Goal: Feedback & Contribution: Contribute content

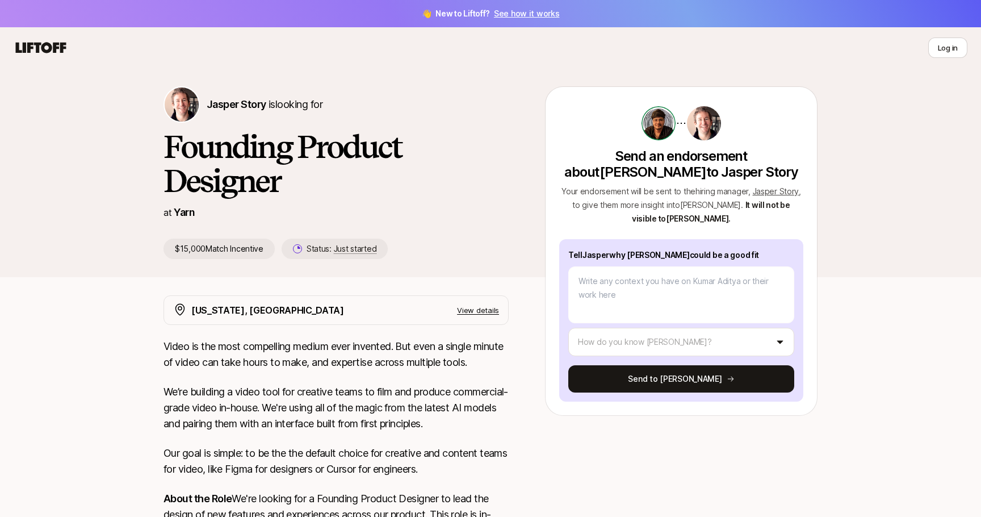
type textarea "x"
type textarea "K"
type textarea "x"
type textarea "Ku"
type textarea "x"
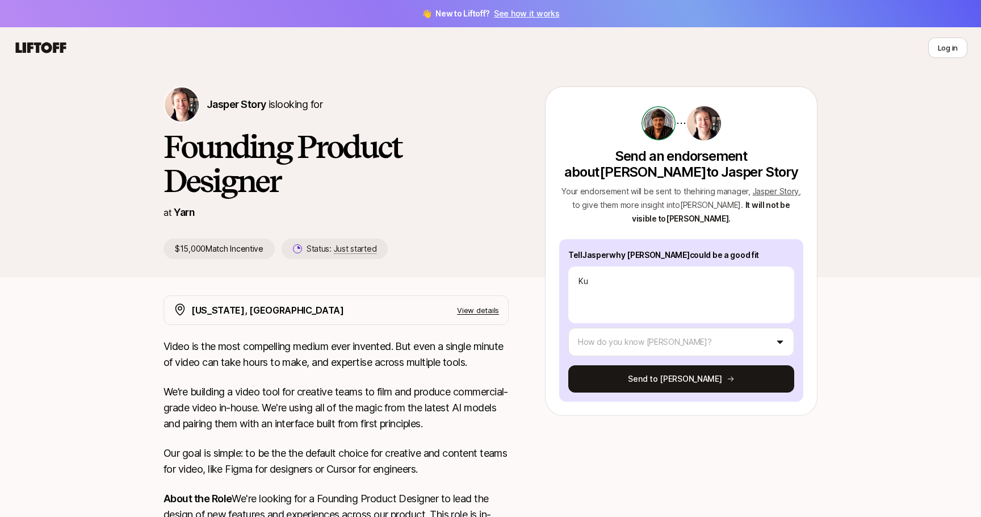
type textarea "Kum"
type textarea "x"
type textarea "[PERSON_NAME]"
type textarea "x"
type textarea "[PERSON_NAME]"
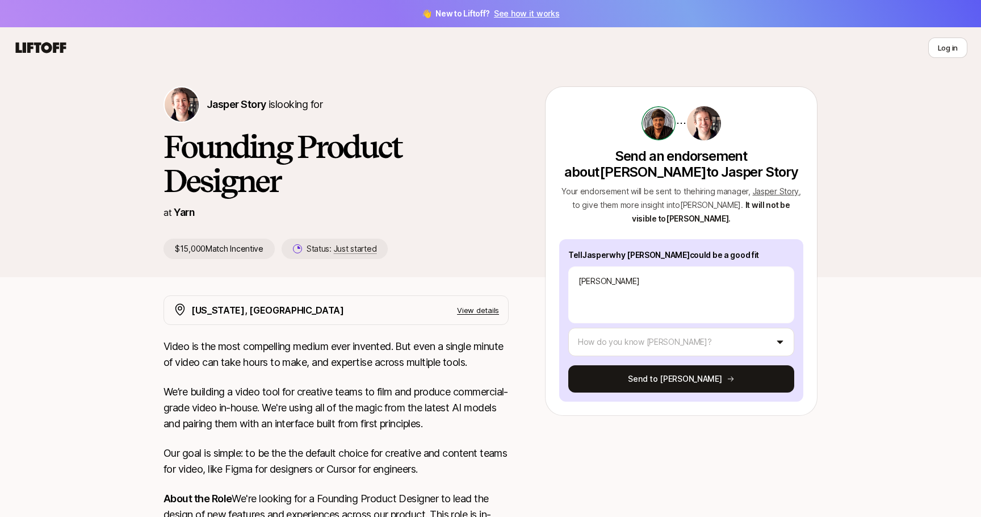
type textarea "x"
type textarea "[PERSON_NAME]"
type textarea "x"
type textarea "Kumar Ad"
type textarea "x"
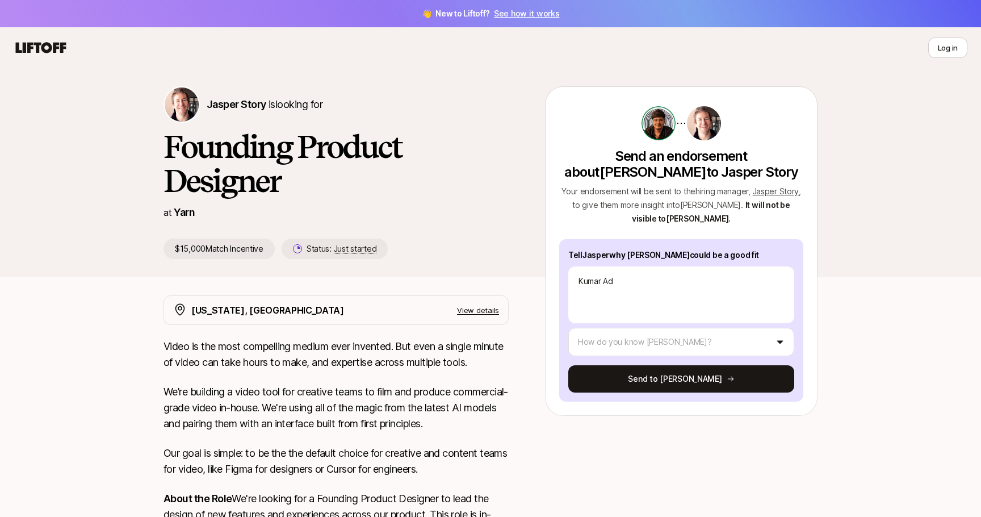
type textarea "[PERSON_NAME]"
type textarea "x"
type textarea "[PERSON_NAME]"
type textarea "x"
type textarea "[PERSON_NAME]"
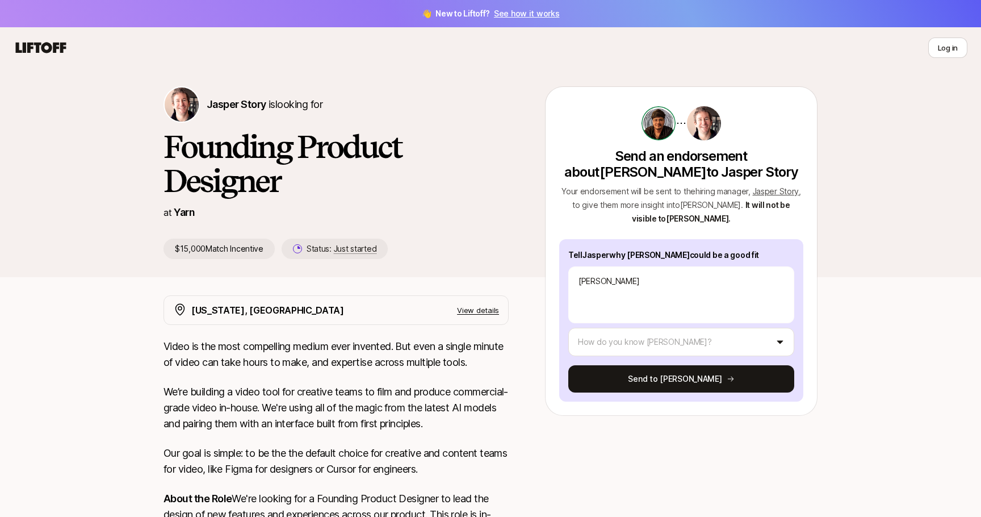
type textarea "x"
type textarea "[PERSON_NAME]'"
type textarea "x"
type textarea "[PERSON_NAME]"
type textarea "x"
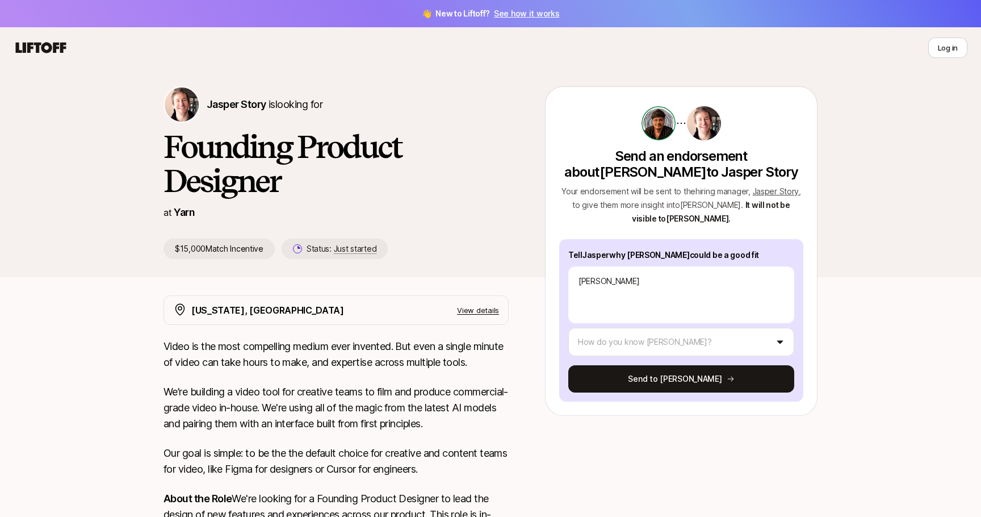
type textarea "[PERSON_NAME]"
type textarea "x"
type textarea "[PERSON_NAME]"
type textarea "x"
type textarea "[PERSON_NAME] a"
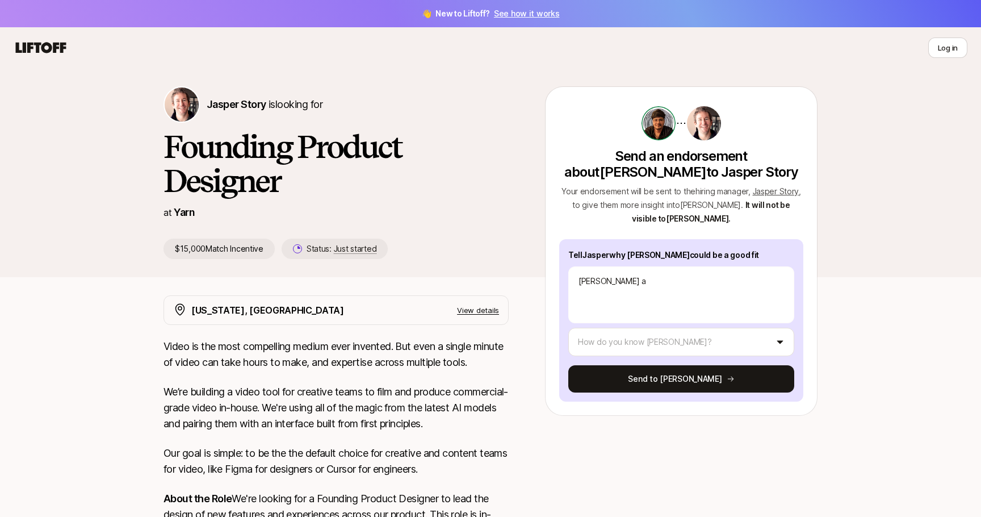
type textarea "x"
type textarea "[PERSON_NAME] a"
type textarea "x"
type textarea "[PERSON_NAME] a g"
type textarea "x"
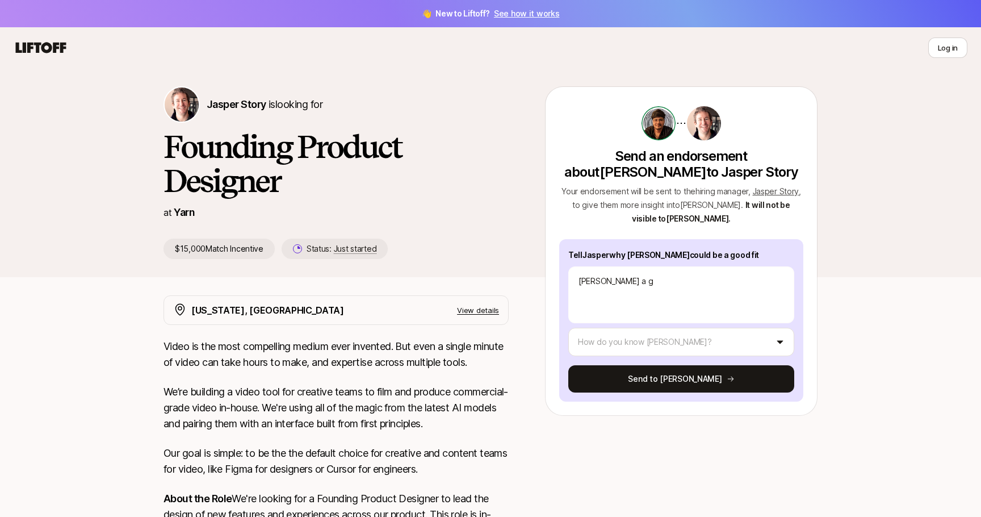
type textarea "[PERSON_NAME] a"
type textarea "x"
type textarea "[PERSON_NAME] a"
type textarea "x"
type textarea "[PERSON_NAME]"
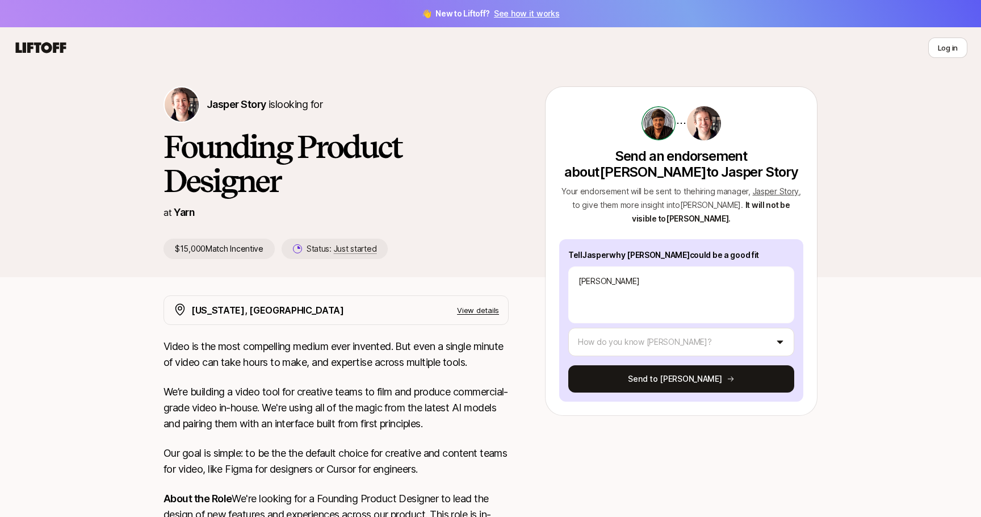
type textarea "x"
type textarea "[PERSON_NAME]"
type textarea "x"
type textarea "[PERSON_NAME]"
type textarea "x"
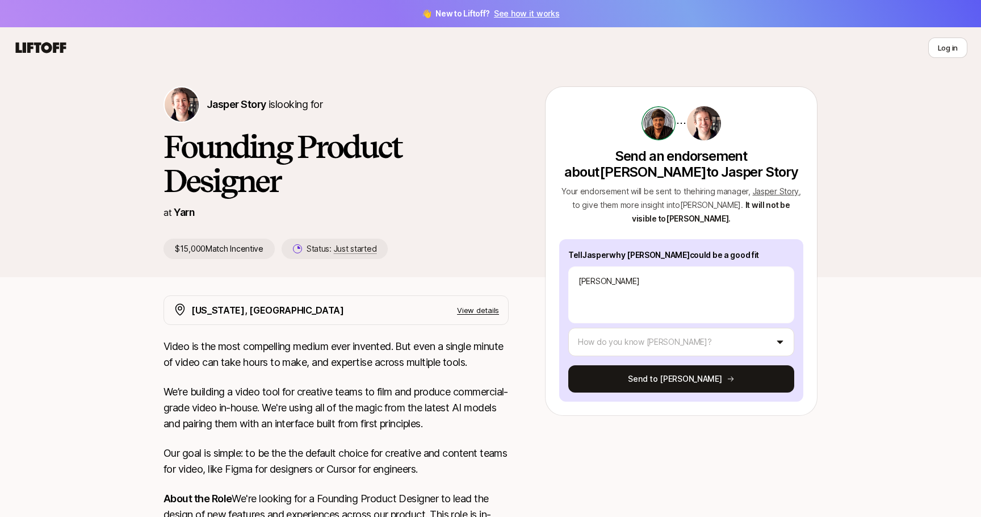
type textarea "[PERSON_NAME]'"
type textarea "x"
type textarea "[PERSON_NAME]"
type textarea "x"
type textarea "[PERSON_NAME]"
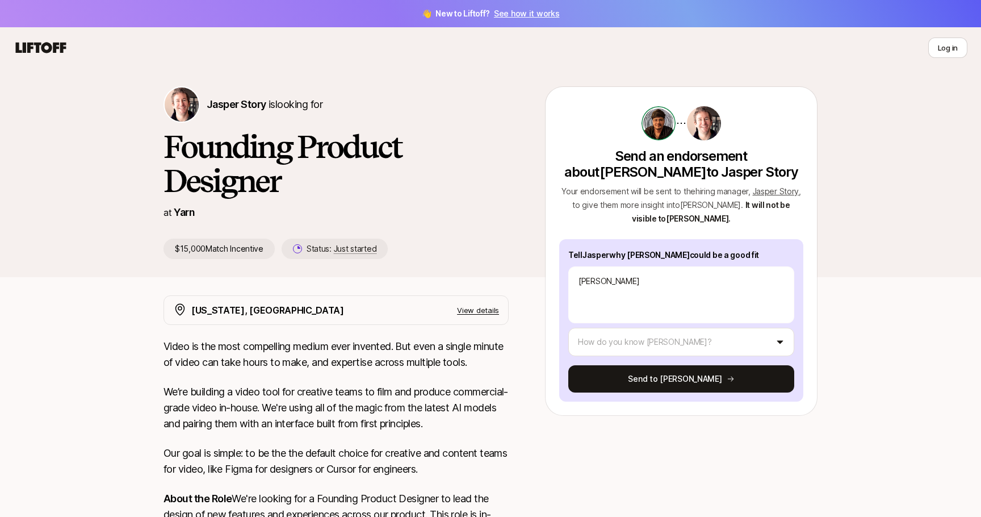
type textarea "x"
type textarea "[PERSON_NAME]'"
type textarea "x"
type textarea "[PERSON_NAME]"
type textarea "x"
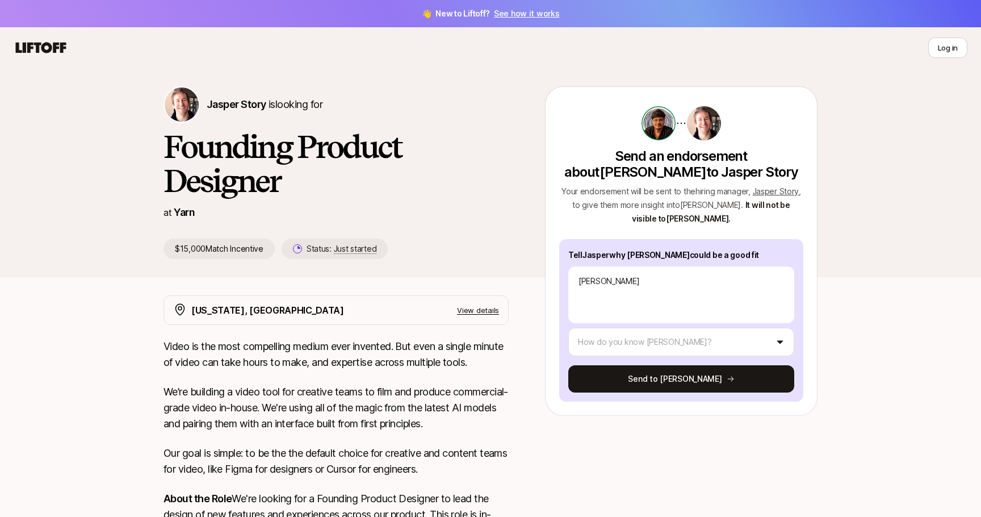
type textarea "[PERSON_NAME]"
type textarea "x"
type textarea "[PERSON_NAME] g"
type textarea "x"
type textarea "[PERSON_NAME] gr"
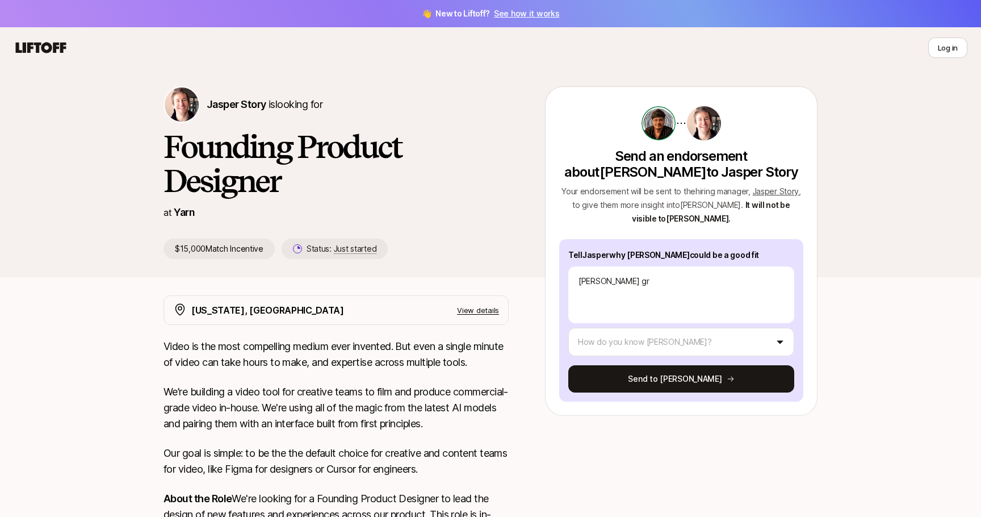
type textarea "x"
type textarea "[PERSON_NAME] gre"
type textarea "x"
type textarea "[PERSON_NAME] grea"
type textarea "x"
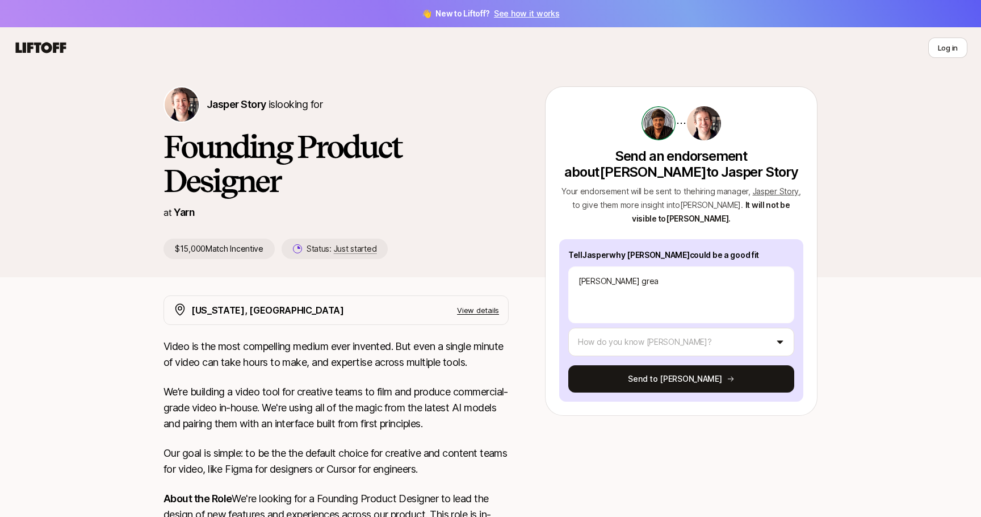
type textarea "[PERSON_NAME] great"
type textarea "x"
type textarea "[PERSON_NAME] great"
type textarea "x"
type textarea "[PERSON_NAME] great g"
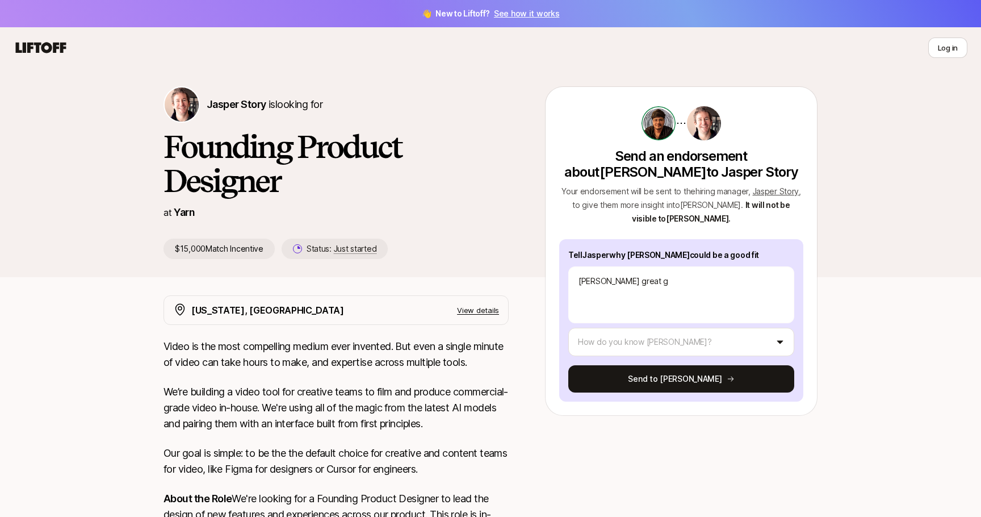
type textarea "x"
type textarea "[PERSON_NAME] great"
type textarea "x"
type textarea "[PERSON_NAME]"
type textarea "x"
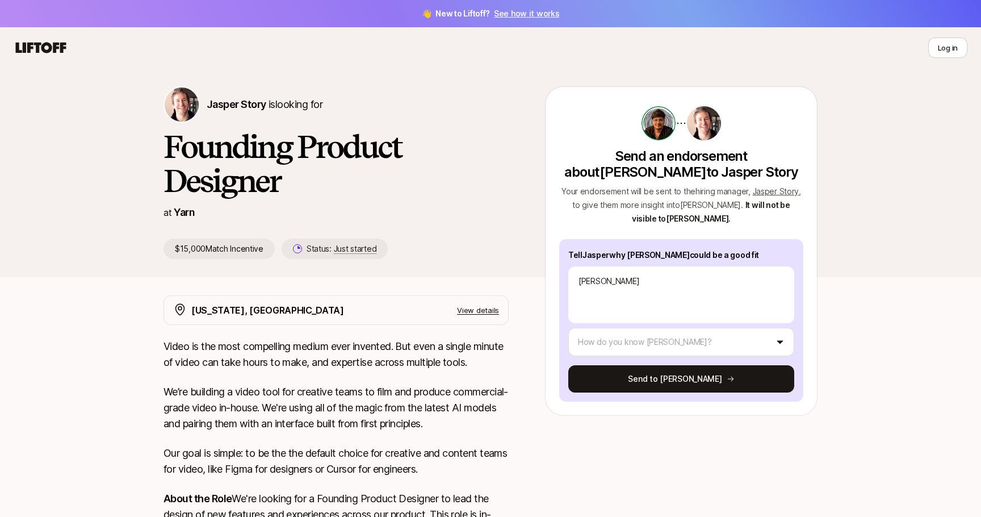
type textarea "[PERSON_NAME]"
type textarea "x"
type textarea "[PERSON_NAME]'"
type textarea "x"
type textarea "[PERSON_NAME]'s"
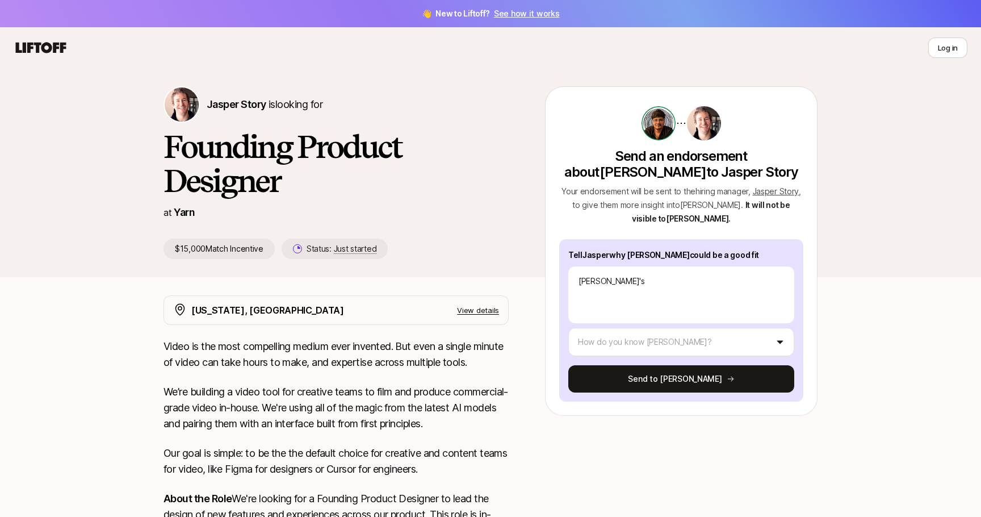
type textarea "x"
type textarea "[PERSON_NAME]'s"
type textarea "x"
type textarea "[PERSON_NAME]'s g"
type textarea "x"
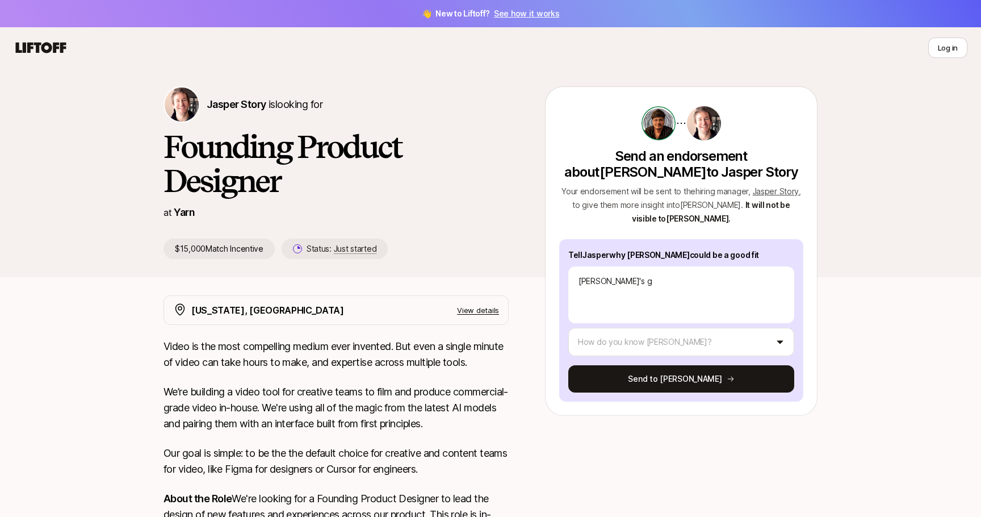
type textarea "[PERSON_NAME]'s gr"
type textarea "x"
type textarea "[PERSON_NAME]'s gre"
type textarea "x"
type textarea "[PERSON_NAME]'s grea"
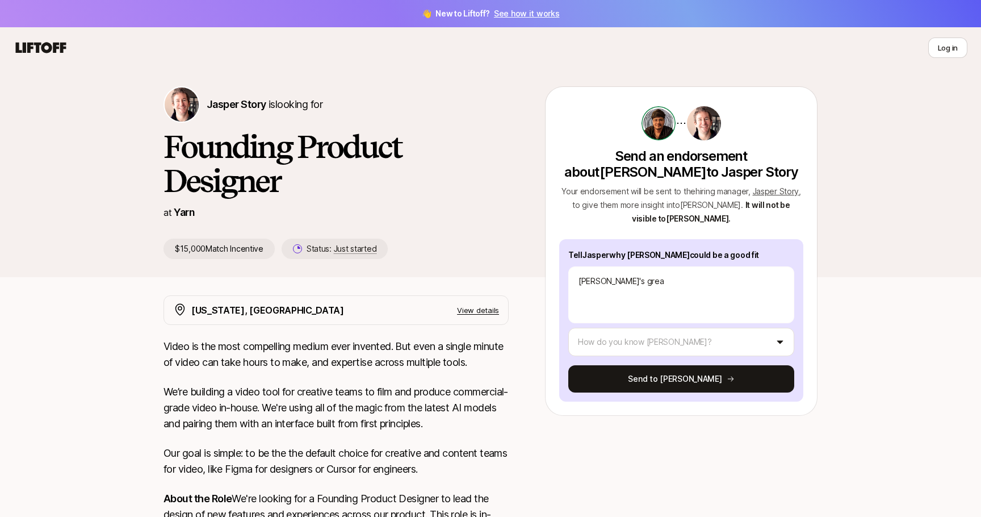
type textarea "x"
type textarea "[PERSON_NAME]'s great"
type textarea "x"
type textarea "[PERSON_NAME]'s great,"
type textarea "x"
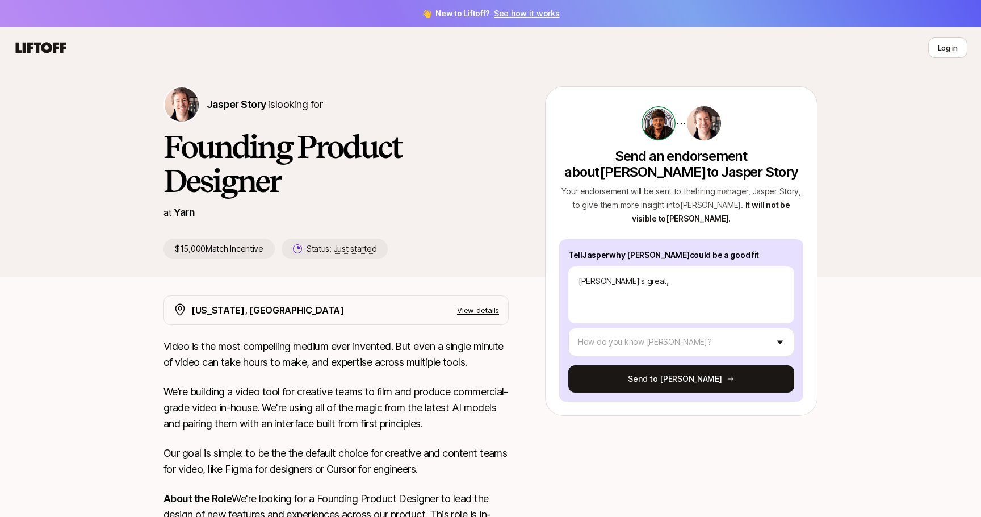
type textarea "[PERSON_NAME]'s great"
type textarea "x"
type textarea "[PERSON_NAME]'s great."
type textarea "x"
type textarea "[PERSON_NAME]'s great."
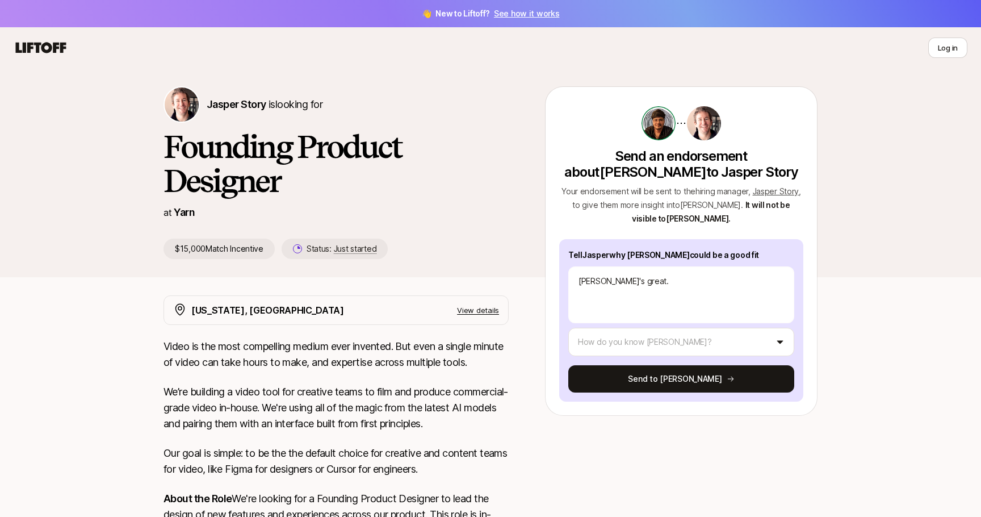
type textarea "x"
type textarea "[PERSON_NAME]'s great. H"
type textarea "x"
type textarea "[PERSON_NAME]'s great. He"
type textarea "x"
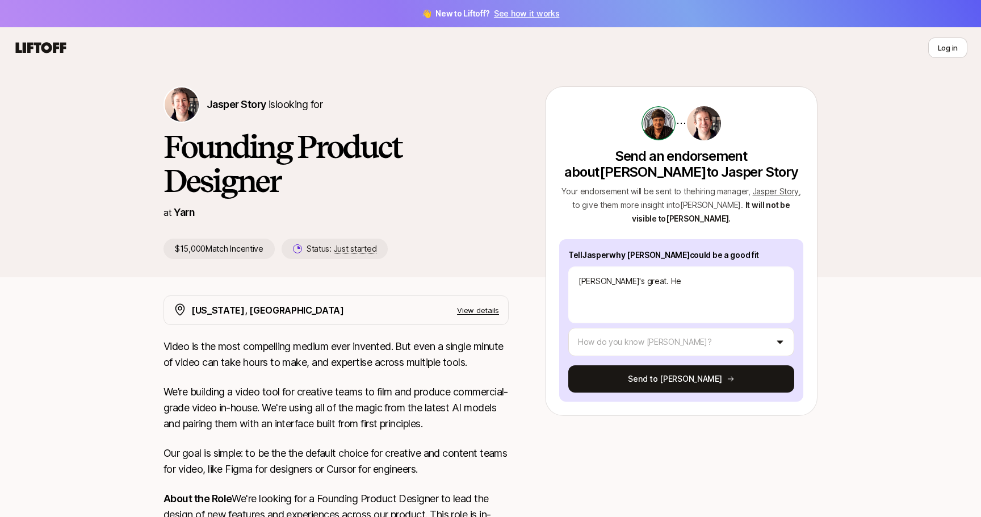
type textarea "[PERSON_NAME]'s great. He"
type textarea "x"
type textarea "[PERSON_NAME]'s great. He t"
type textarea "x"
type textarea "[PERSON_NAME]'s great. He th"
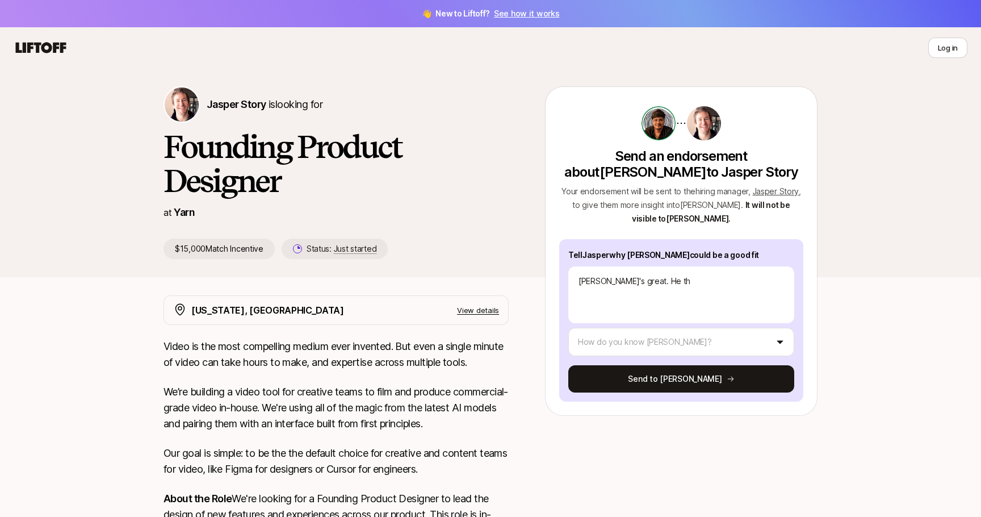
type textarea "x"
type textarea "[PERSON_NAME]'s great. He thi"
type textarea "x"
type textarea "[PERSON_NAME]'s great. He thin"
type textarea "x"
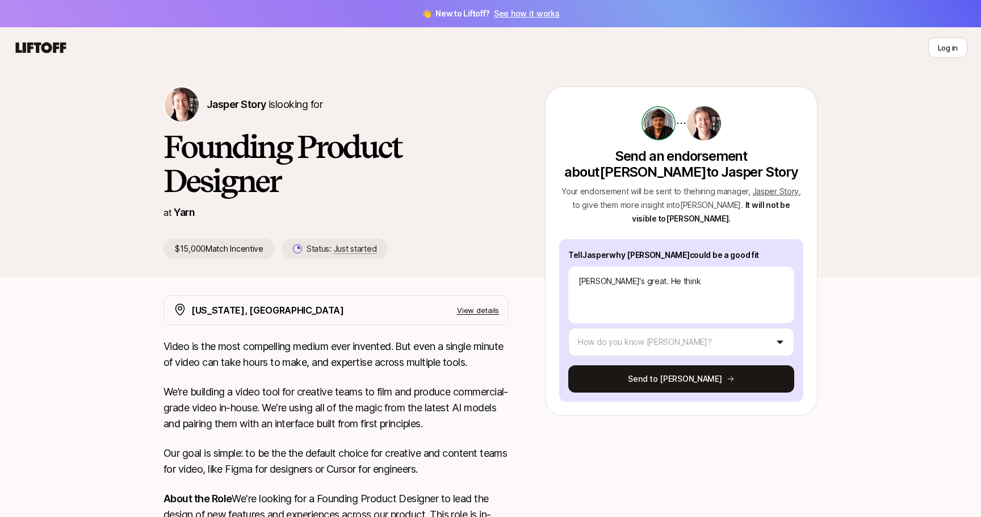
type textarea "[PERSON_NAME]'s great. He thinks"
type textarea "x"
type textarea "[PERSON_NAME]'s great. He thinks"
drag, startPoint x: 263, startPoint y: 251, endPoint x: 174, endPoint y: 250, distance: 89.1
click at [174, 250] on p "$15,000 Match Incentive" at bounding box center [218, 248] width 111 height 20
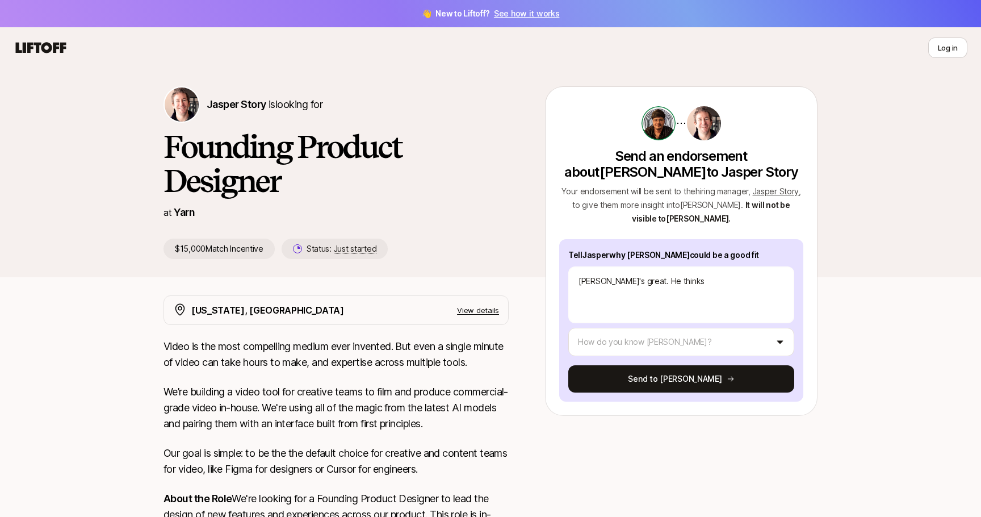
copy p "$15,000 Match Incentive"
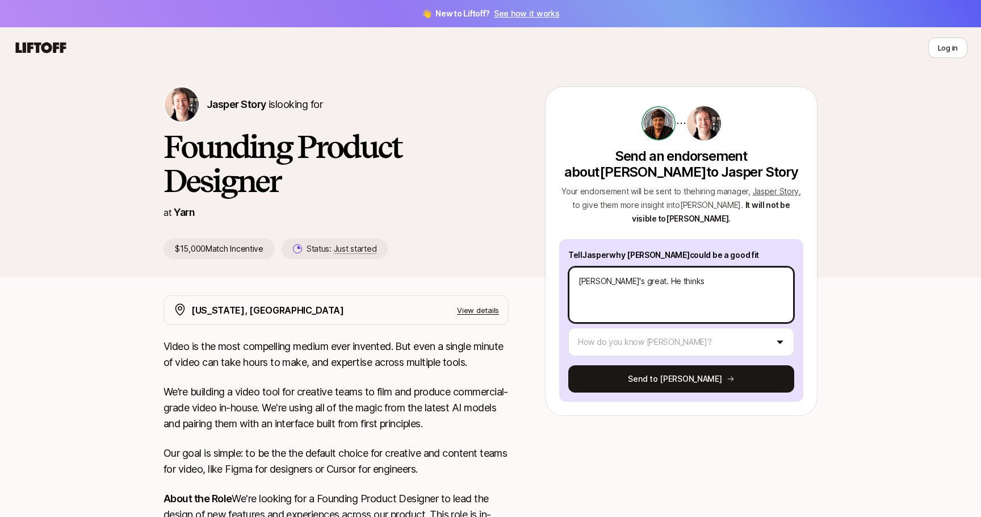
click at [697, 287] on textarea "[PERSON_NAME]'s great. He thinks" at bounding box center [681, 294] width 226 height 57
type textarea "x"
type textarea "[PERSON_NAME]'s great. He thinks l"
type textarea "x"
type textarea "[PERSON_NAME]'s great. He thinks li"
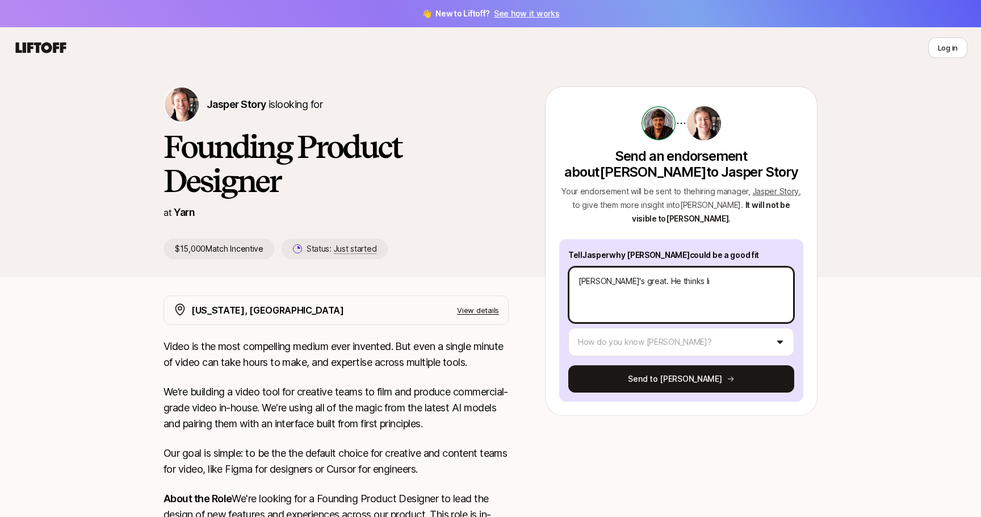
type textarea "x"
type textarea "[PERSON_NAME]'s great. He thinks lik"
type textarea "x"
type textarea "[PERSON_NAME]'s great. He thinks like"
type textarea "x"
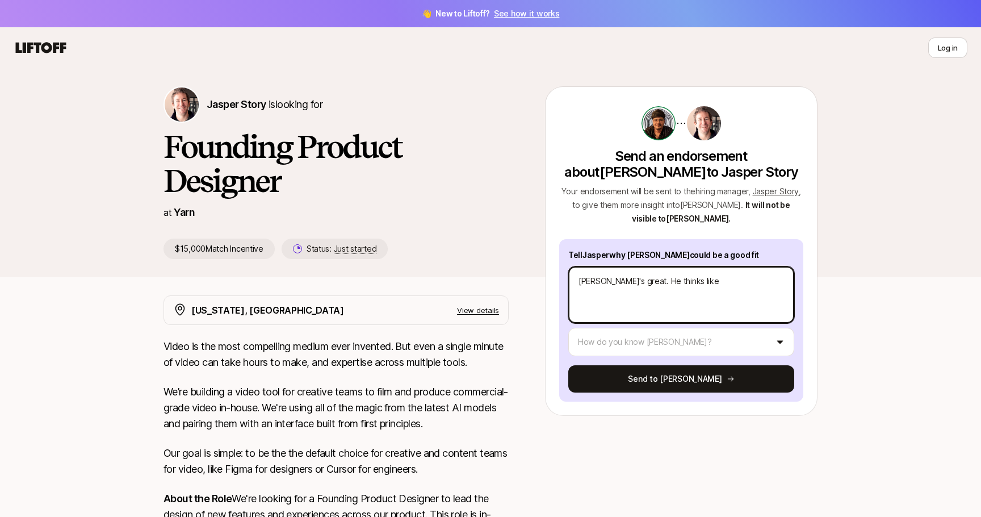
type textarea "[PERSON_NAME]'s great. He thinks like"
type textarea "x"
type textarea "[PERSON_NAME]'s great. He thinks like a"
type textarea "x"
type textarea "[PERSON_NAME]'s great. He thinks like a"
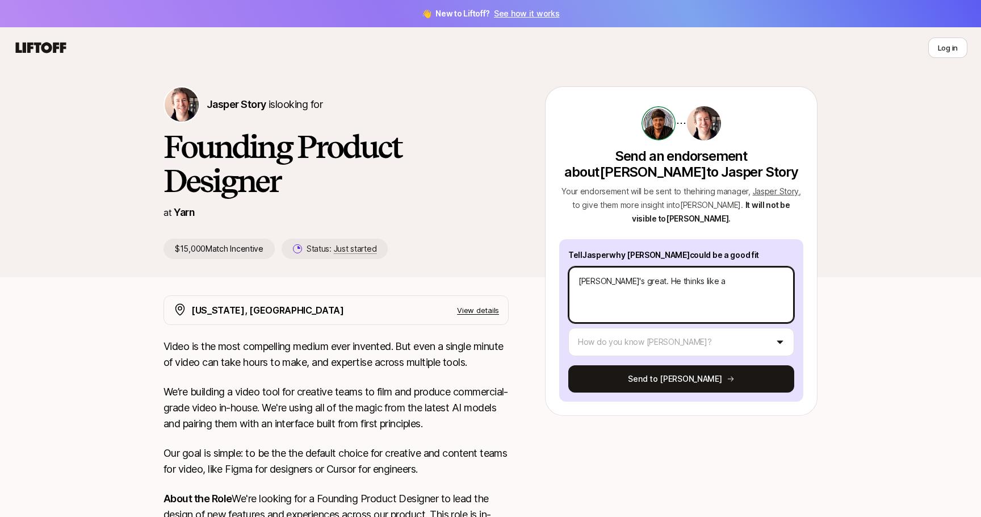
type textarea "x"
type textarea "[PERSON_NAME]'s great. He thinks like a u"
type textarea "x"
type textarea "[PERSON_NAME]'s great. He thinks like a us"
type textarea "x"
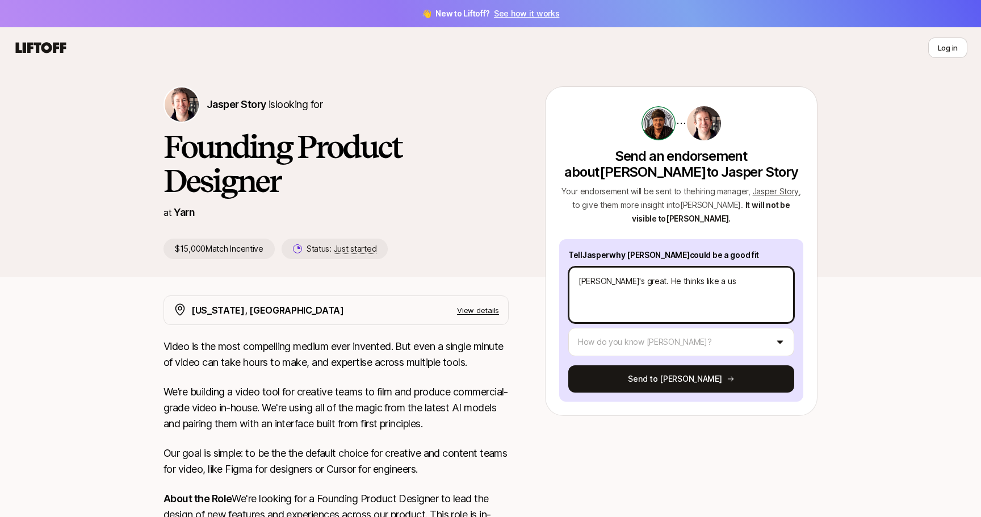
type textarea "[PERSON_NAME]'s great. He thinks like a use"
type textarea "x"
type textarea "[PERSON_NAME]'s great. He thinks like a user"
type textarea "x"
type textarea "[PERSON_NAME]'s great. He thinks like a user,"
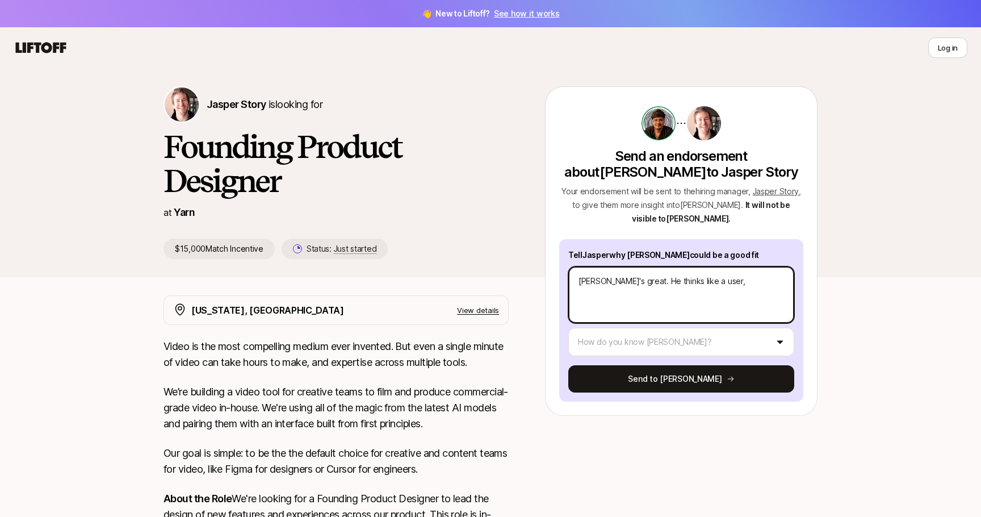
type textarea "x"
type textarea "[PERSON_NAME]'s great. He thinks like a user,"
type textarea "x"
type textarea "[PERSON_NAME]'s great. He thinks like a user, h"
type textarea "x"
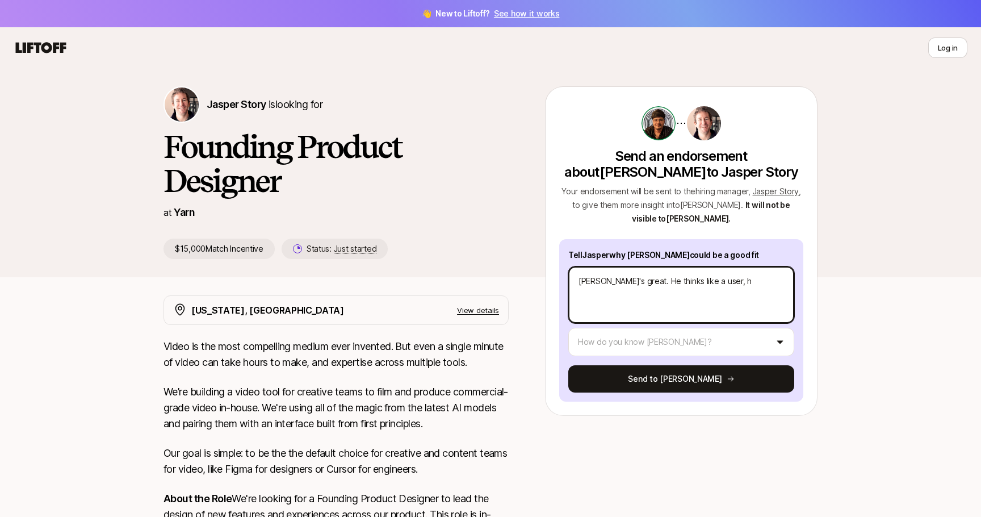
type textarea "[PERSON_NAME]'s great. He thinks like a user, he"
type textarea "x"
type textarea "[PERSON_NAME]'s great. He thinks like a user, he"
type textarea "x"
type textarea "[PERSON_NAME]'s great. He thinks like a user, he t"
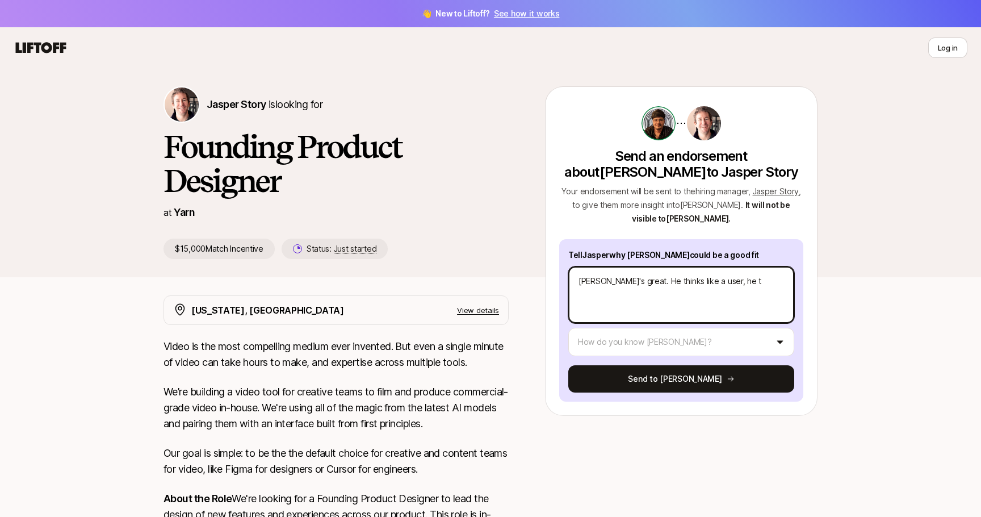
type textarea "x"
type textarea "[PERSON_NAME]'s great. He thinks like a user, he ta"
type textarea "x"
type textarea "[PERSON_NAME]'s great. He thinks like a user, he tal"
type textarea "x"
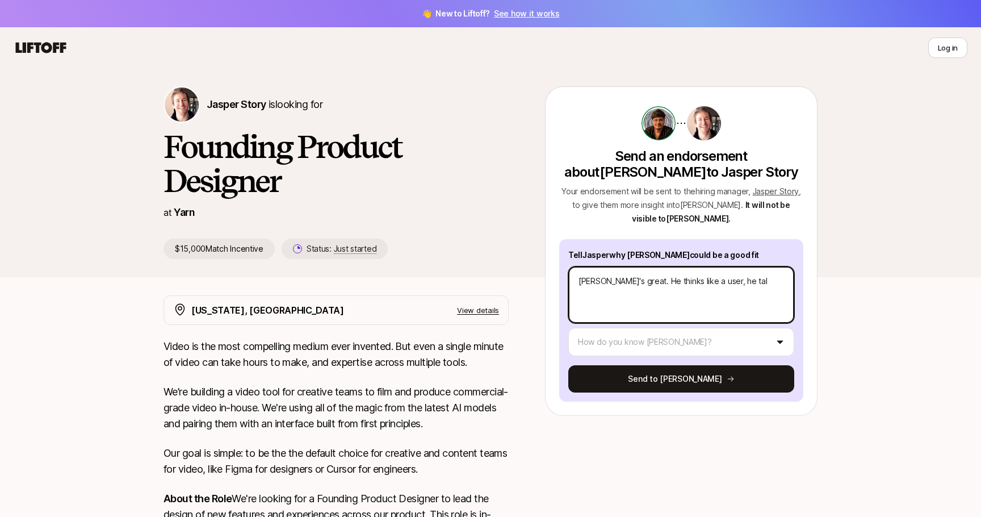
type textarea "[PERSON_NAME]'s great. He thinks like a user, he talk"
type textarea "x"
type textarea "[PERSON_NAME]'s great. He thinks like a user, he talk"
type textarea "x"
type textarea "[PERSON_NAME]'s great. He thinks like a user, he talk t"
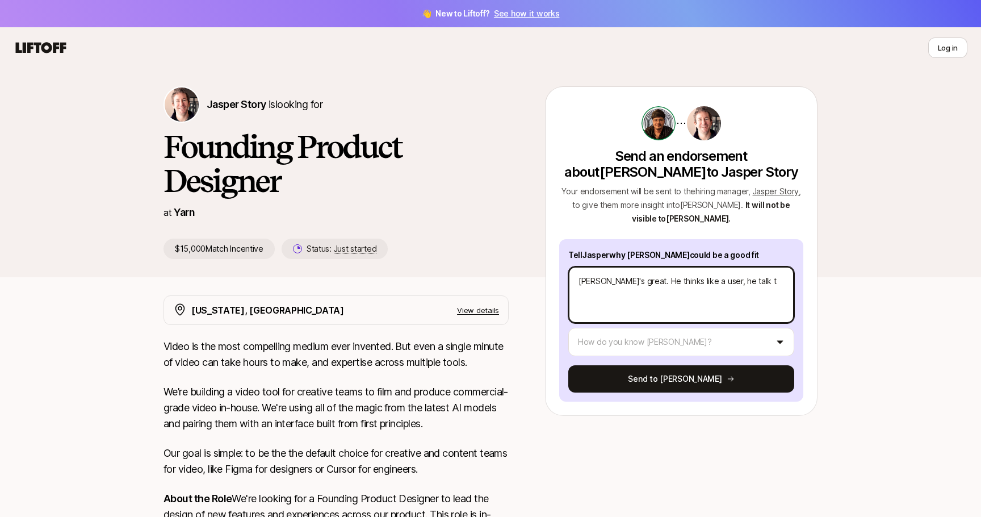
type textarea "x"
type textarea "[PERSON_NAME]'s great. He thinks like a user, he talk to"
type textarea "x"
type textarea "[PERSON_NAME]'s great. He thinks like a user, he talk t"
type textarea "x"
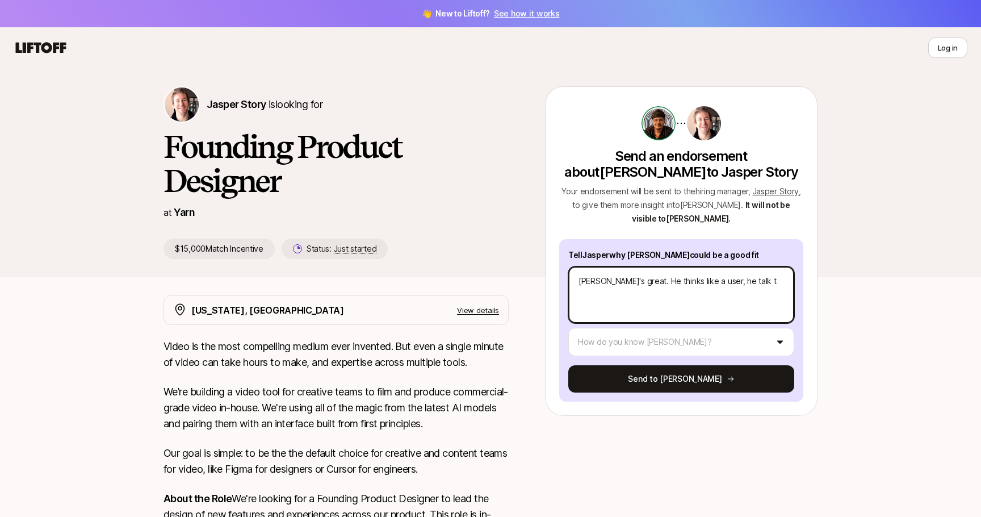
type textarea "[PERSON_NAME]'s great. He thinks like a user, he talk"
type textarea "x"
type textarea "[PERSON_NAME]'s great. He thinks like a user, he talk"
type textarea "x"
type textarea "[PERSON_NAME]'s great. He thinks like a user, he talks"
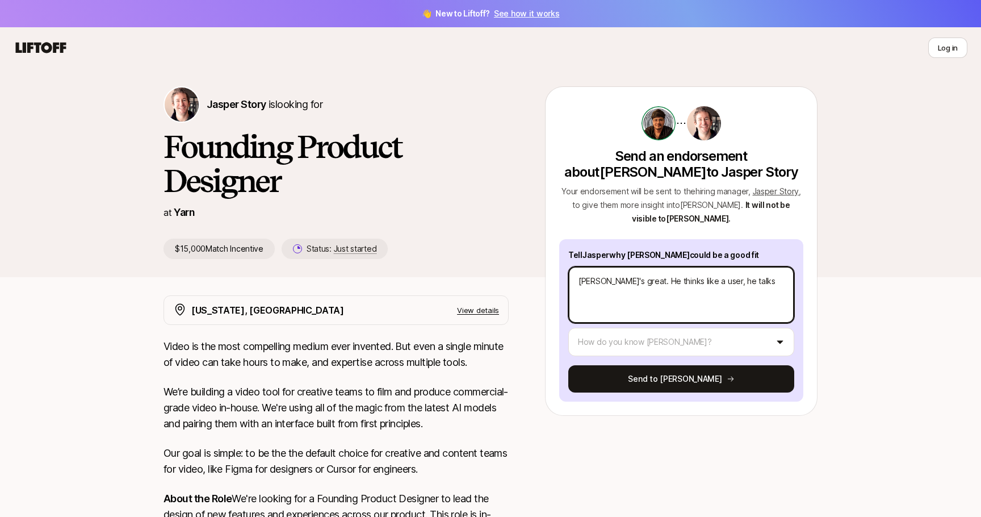
type textarea "x"
type textarea "[PERSON_NAME]'s great. He thinks like a user, he talks"
type textarea "x"
type textarea "[PERSON_NAME]'s great. He thinks like a user, he talks t"
type textarea "x"
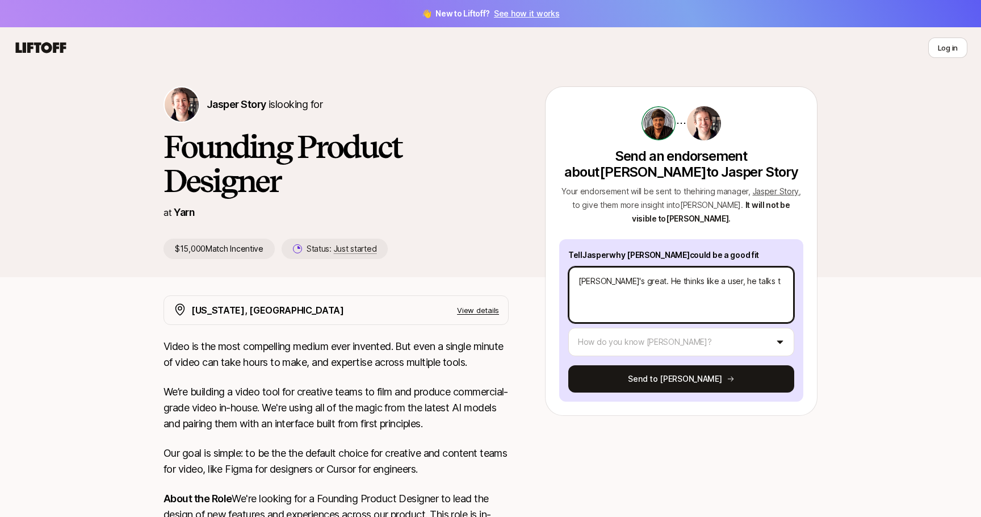
type textarea "[PERSON_NAME]'s great. He thinks like a user, he talks to"
type textarea "x"
type textarea "[PERSON_NAME]'s great. He thinks like a user, he talks to"
type textarea "x"
type textarea "[PERSON_NAME]'s great. He thinks like a user, he talks to a"
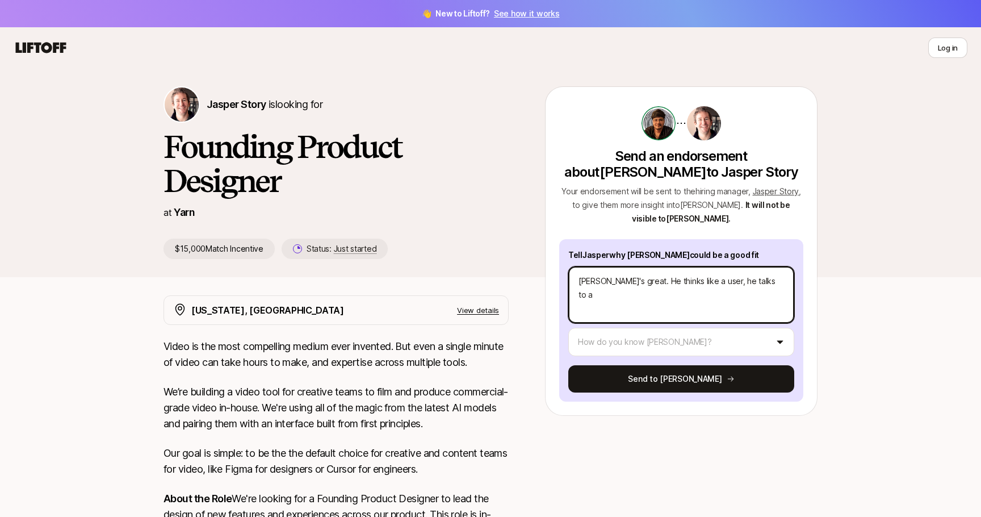
type textarea "x"
type textarea "[PERSON_NAME]'s great. He thinks like a user, he talks to an"
type textarea "x"
type textarea "[PERSON_NAME]'s great. He thinks like a user, he talks to an"
type textarea "x"
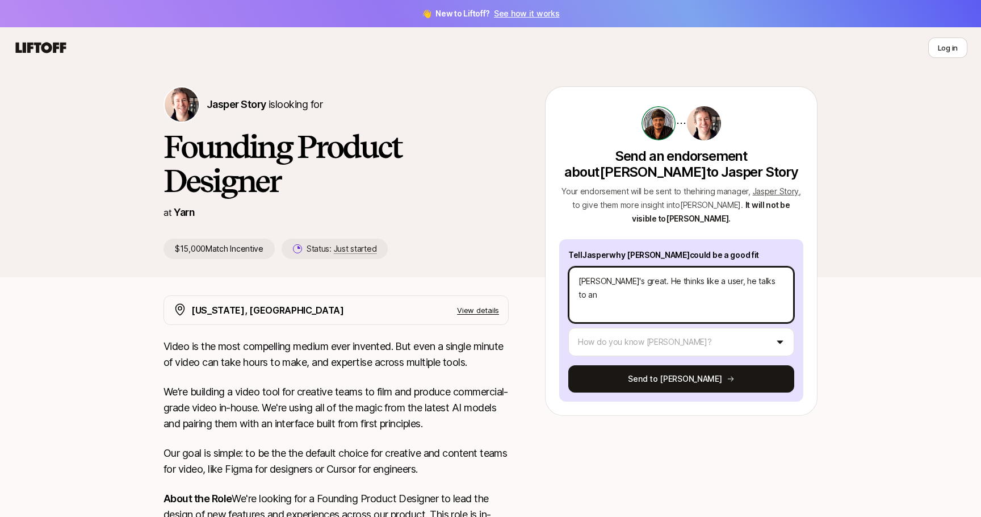
type textarea "[PERSON_NAME]'s great. He thinks like a user, he talks to an u"
type textarea "x"
type textarea "[PERSON_NAME]'s great. He thinks like a user, he talks to an un"
type textarea "x"
type textarea "[PERSON_NAME]'s great. He thinks like a user, he talks to an u"
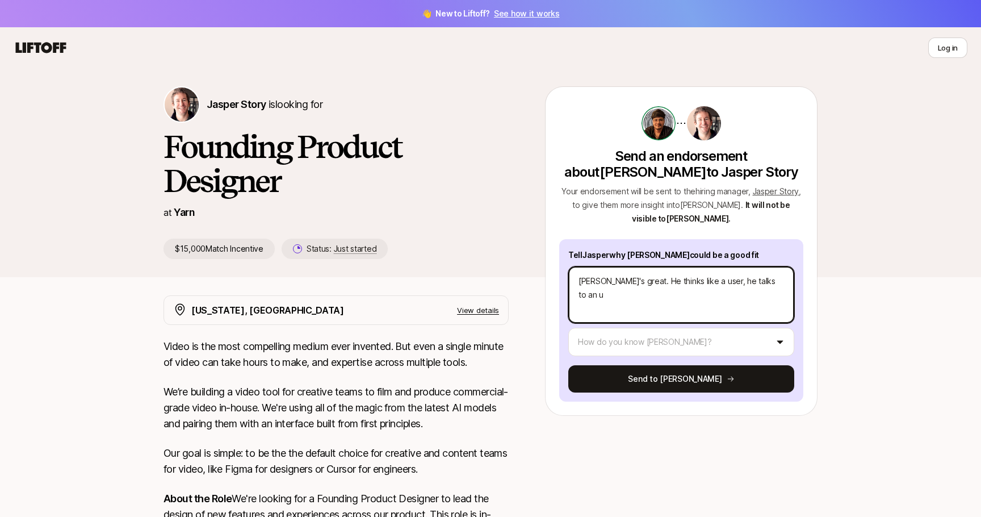
type textarea "x"
type textarea "[PERSON_NAME]'s great. He thinks like a user, he talks to an"
type textarea "x"
type textarea "[PERSON_NAME]'s great. He thinks like a user, he talks to an"
type textarea "x"
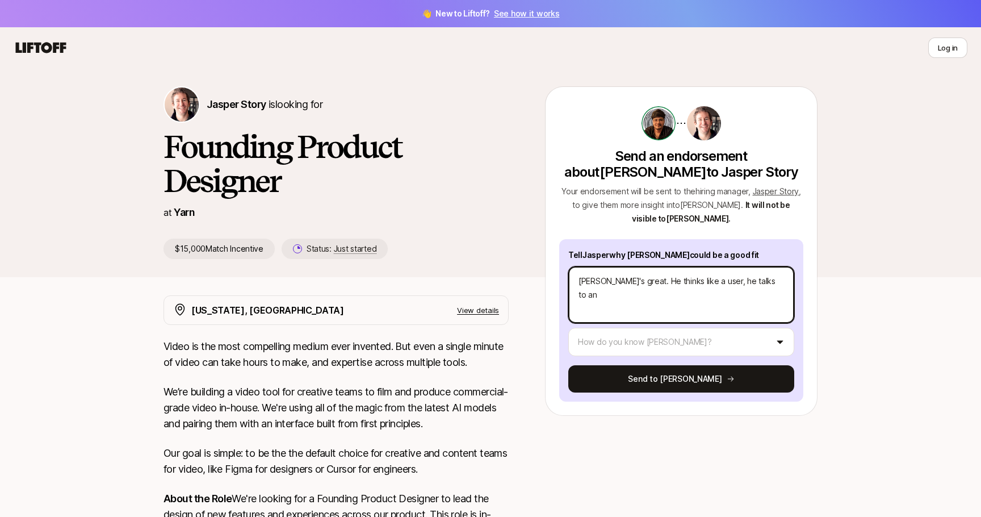
type textarea "[PERSON_NAME]'s great. He thinks like a user, he talks to a"
type textarea "x"
type textarea "[PERSON_NAME]'s great. He thinks like a user, he talks to a"
click at [656, 289] on textarea "[PERSON_NAME]'s great. He thinks like a user, he talks to a bunch of people abo…" at bounding box center [681, 294] width 226 height 57
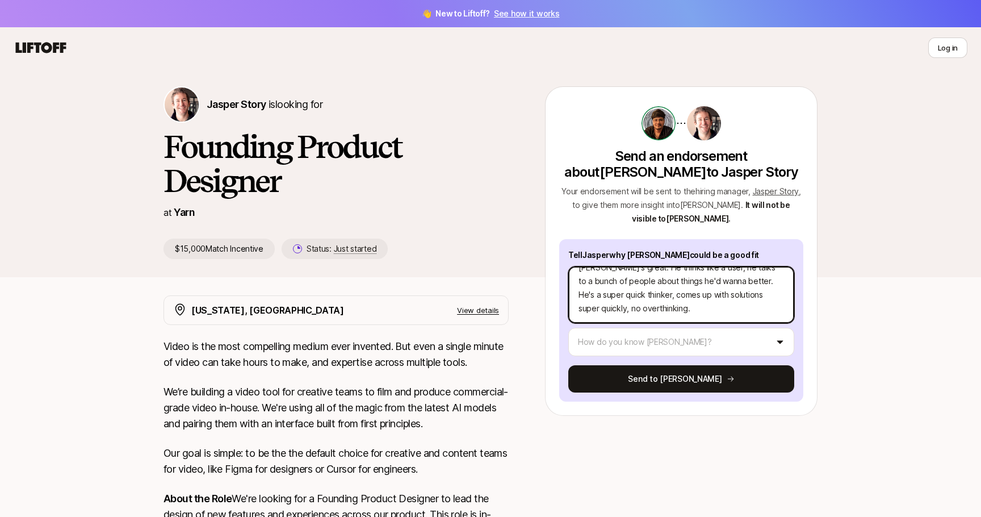
click at [656, 289] on textarea "[PERSON_NAME]'s great. He thinks like a user, he talks to a bunch of people abo…" at bounding box center [681, 294] width 226 height 57
click at [695, 309] on textarea "[PERSON_NAME]'s great. He thinks like a user, he talks to a bunch of people abo…" at bounding box center [681, 294] width 226 height 57
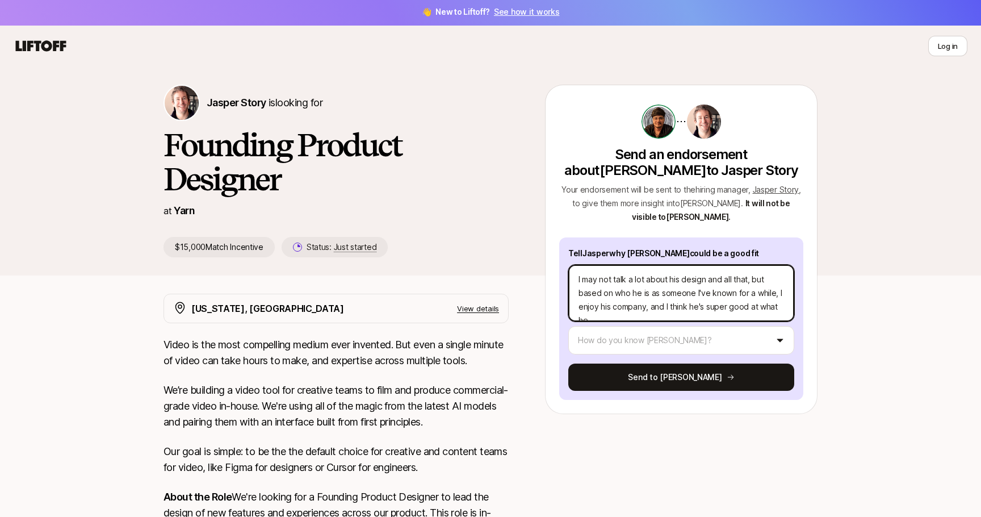
scroll to position [136, 0]
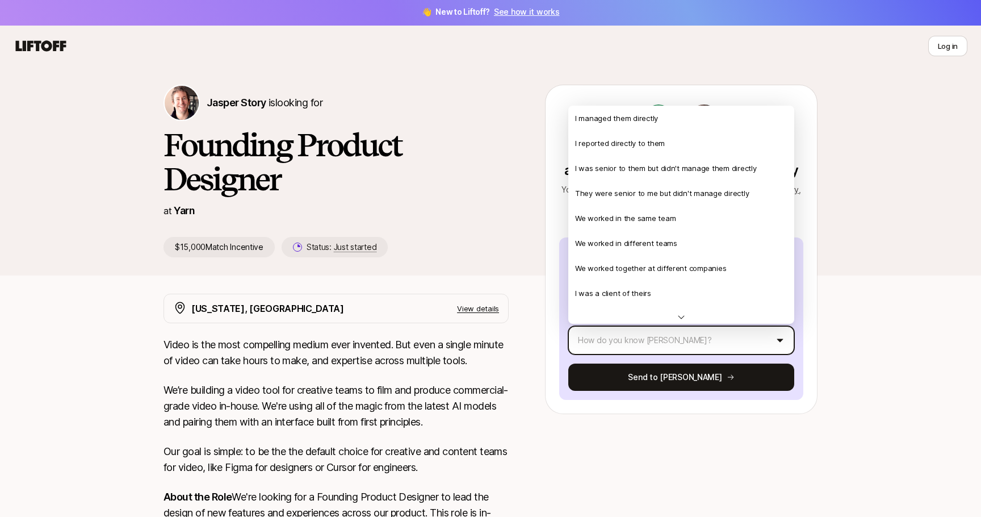
click at [627, 350] on html "👋 New to Liftoff? See how it works Log in Log in Jasper Story is looking for Fo…" at bounding box center [490, 256] width 981 height 517
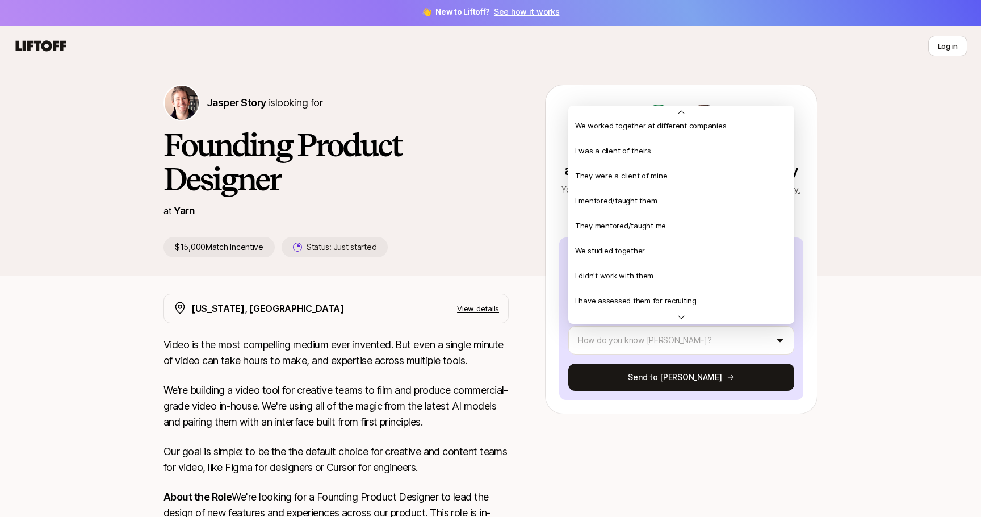
scroll to position [157, 0]
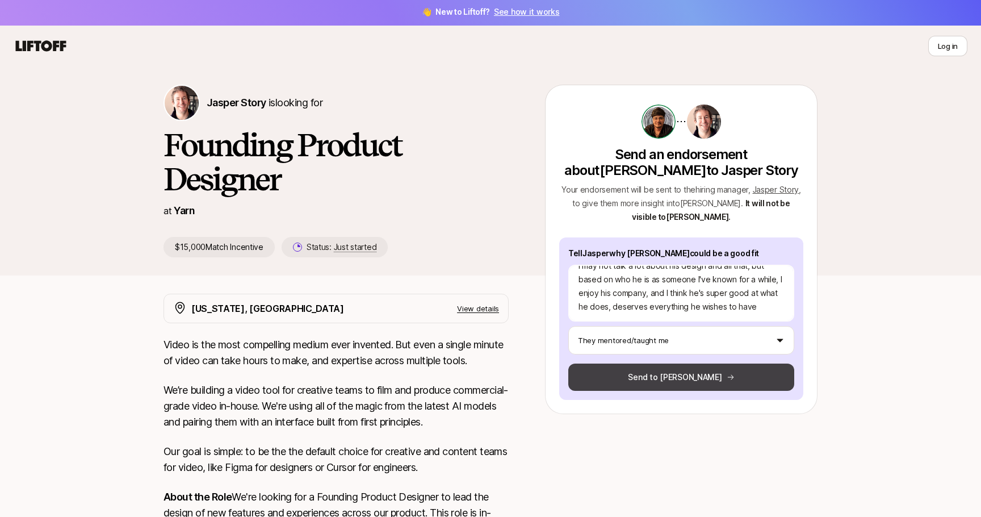
click at [623, 381] on button "Send to [PERSON_NAME]" at bounding box center [681, 376] width 226 height 27
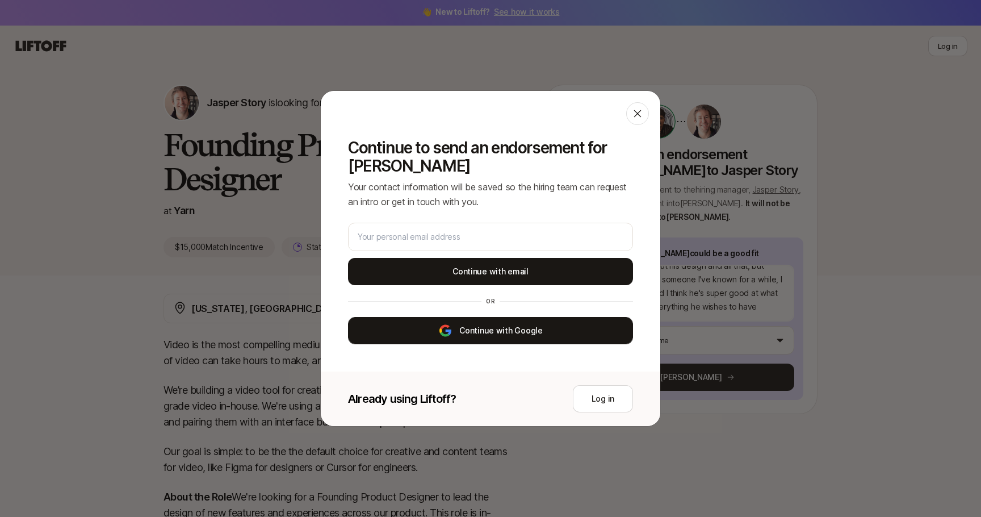
click at [500, 324] on button "Continue with Google" at bounding box center [490, 330] width 285 height 27
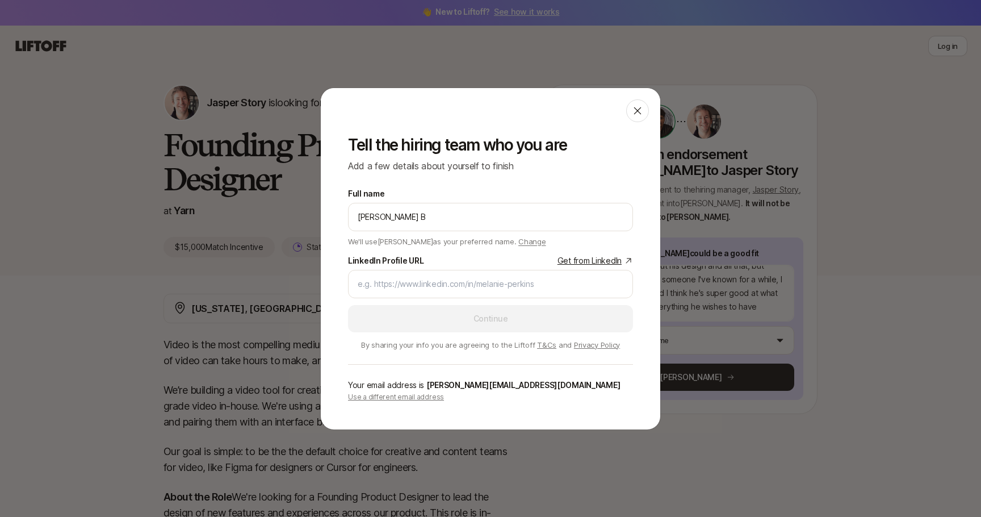
click at [425, 397] on p "Use a different email address" at bounding box center [490, 397] width 285 height 10
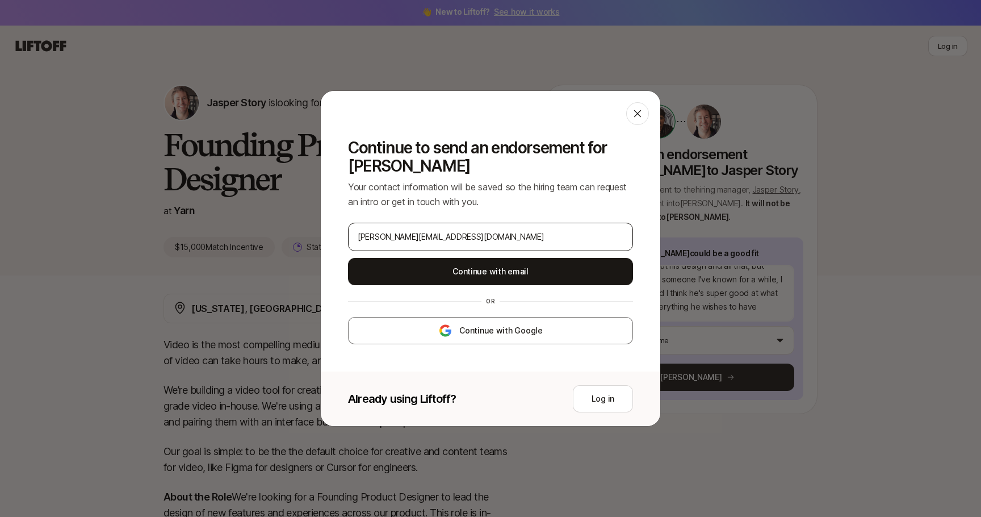
click at [439, 244] on div "[PERSON_NAME][EMAIL_ADDRESS][DOMAIN_NAME]" at bounding box center [490, 237] width 285 height 28
click at [407, 238] on input "[PERSON_NAME][EMAIL_ADDRESS][DOMAIN_NAME]" at bounding box center [491, 237] width 266 height 14
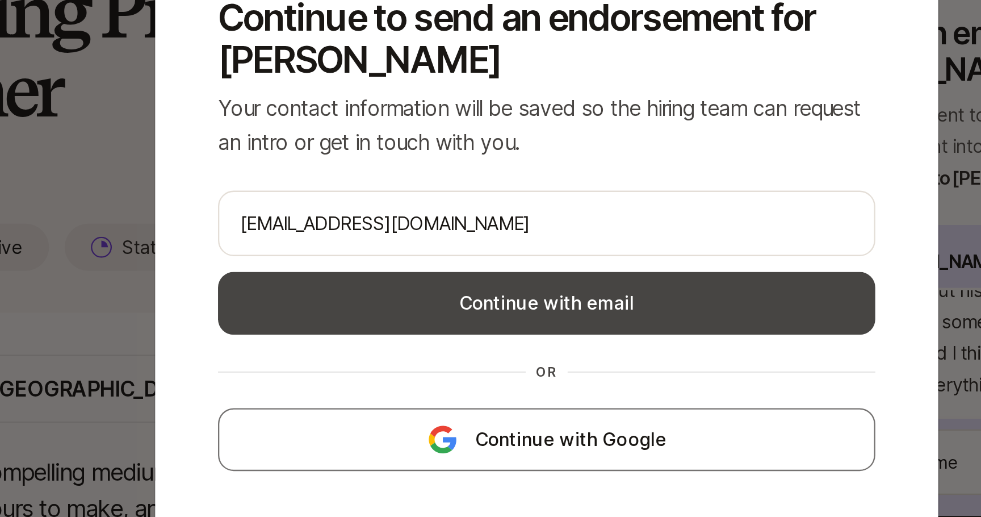
click at [429, 266] on button "Continue with email" at bounding box center [490, 271] width 285 height 27
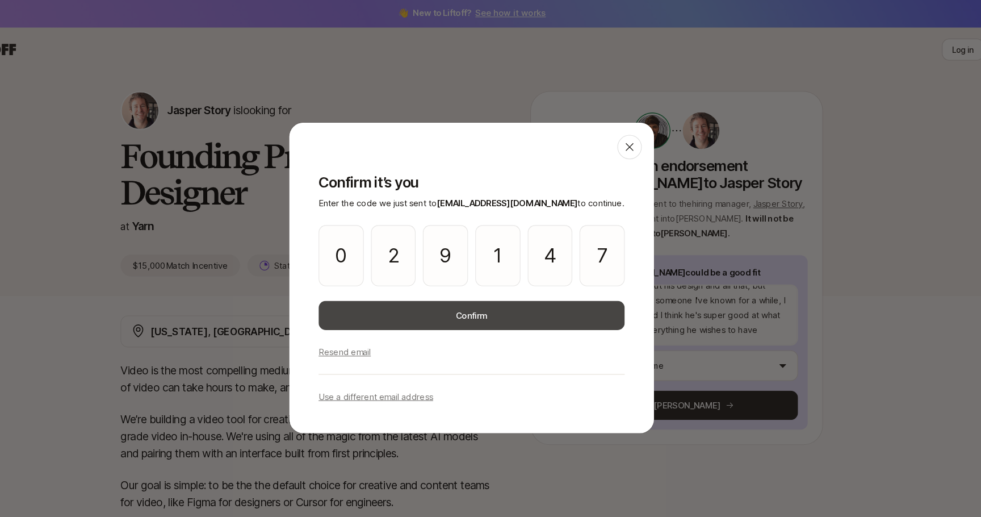
click at [540, 283] on button "Confirm" at bounding box center [490, 293] width 285 height 27
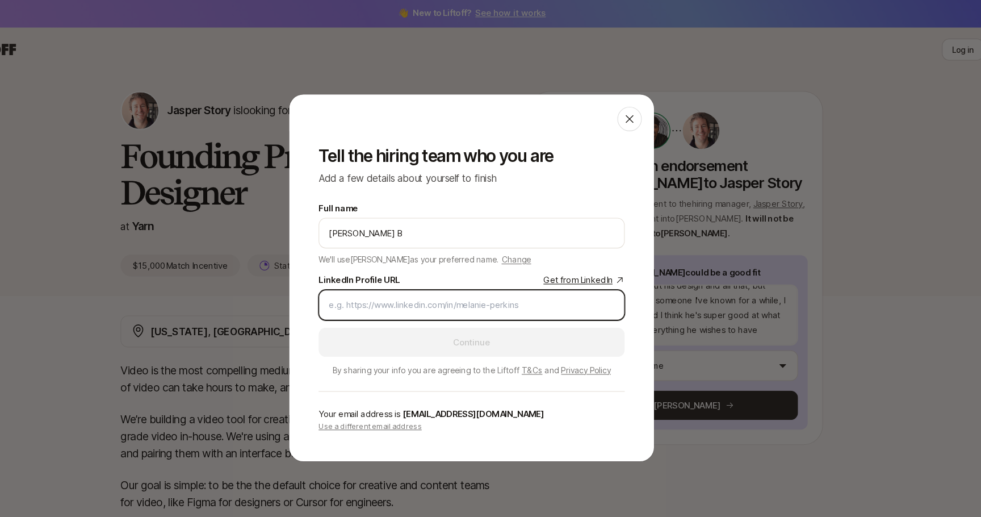
paste input "[URL][DOMAIN_NAME][PERSON_NAME]"
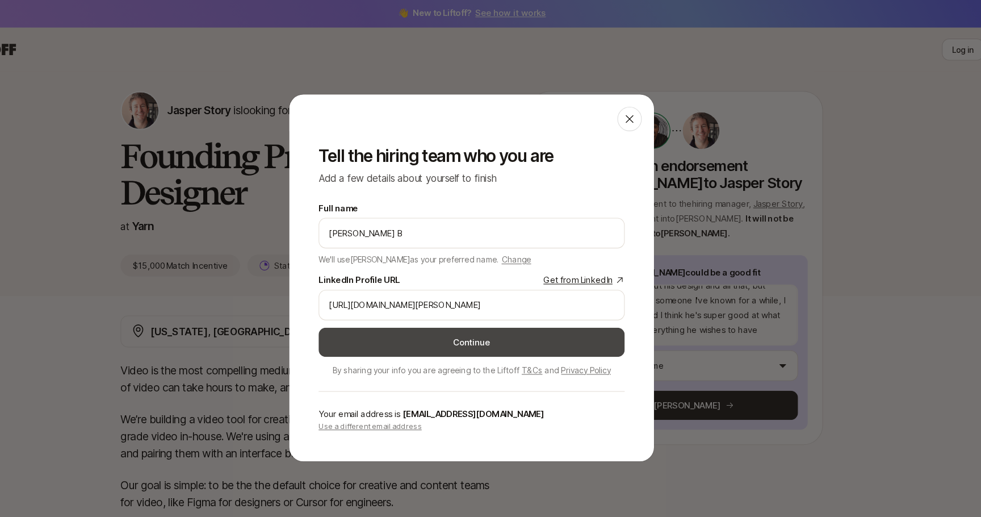
click at [381, 320] on button "Continue" at bounding box center [490, 318] width 285 height 27
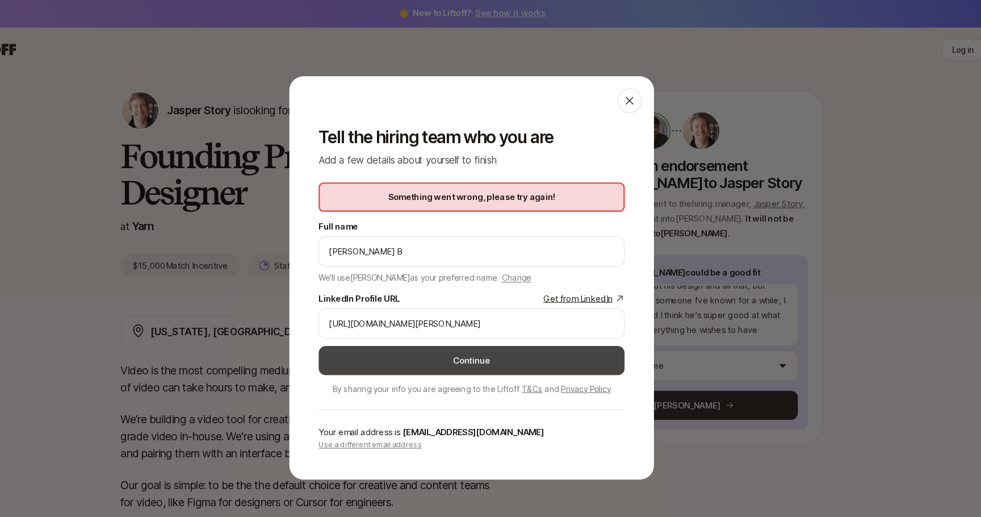
click at [404, 332] on button "Continue" at bounding box center [490, 335] width 285 height 27
click at [502, 338] on button "Continue" at bounding box center [490, 335] width 285 height 27
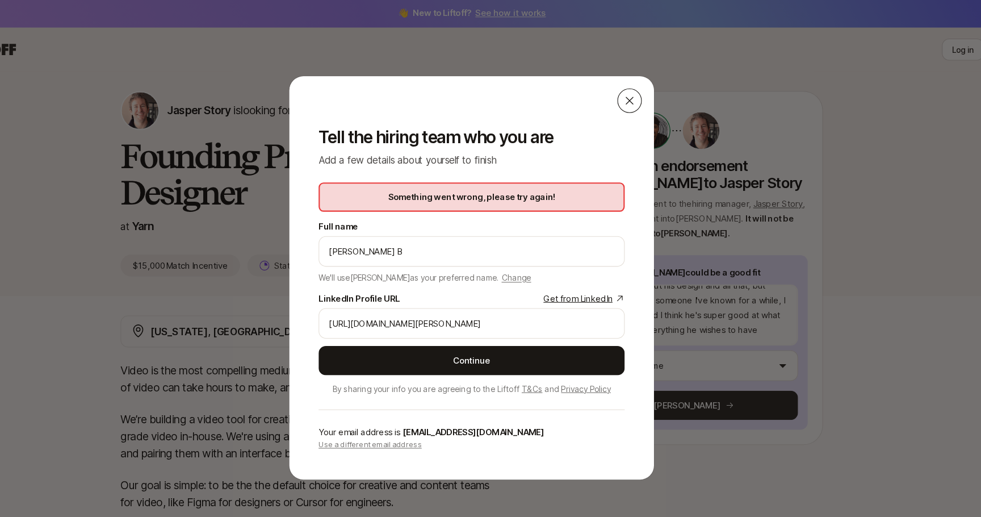
click at [640, 91] on icon at bounding box center [637, 93] width 11 height 11
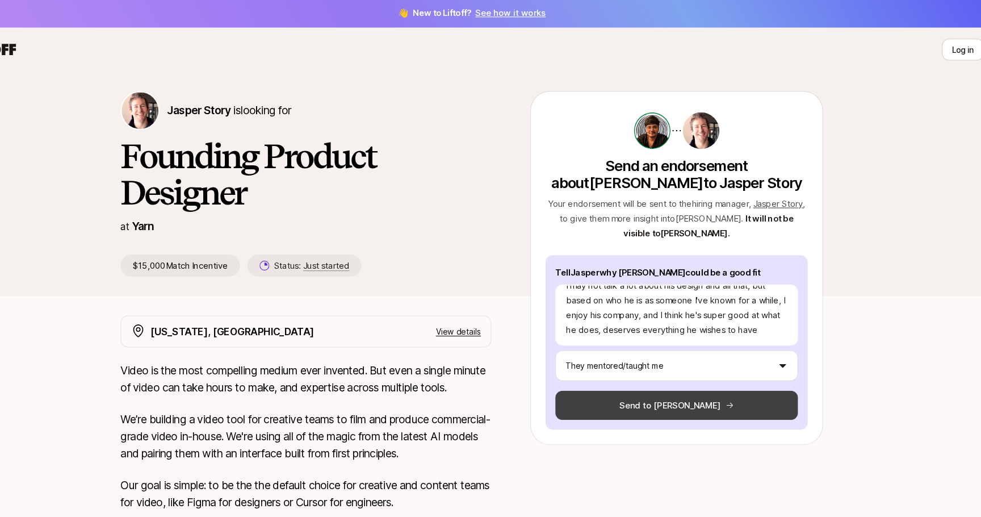
click at [652, 370] on button "Send to [PERSON_NAME]" at bounding box center [681, 376] width 226 height 27
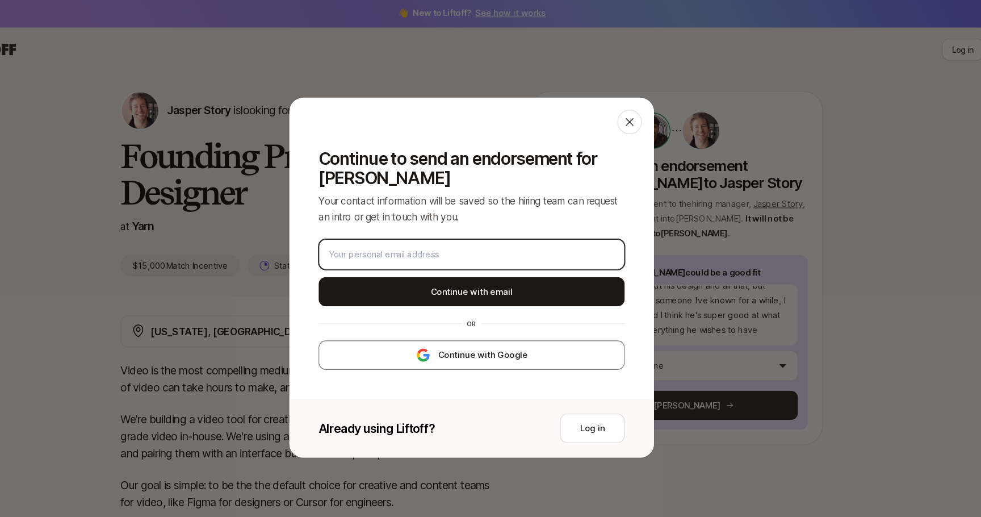
click at [435, 230] on input "email" at bounding box center [491, 237] width 266 height 14
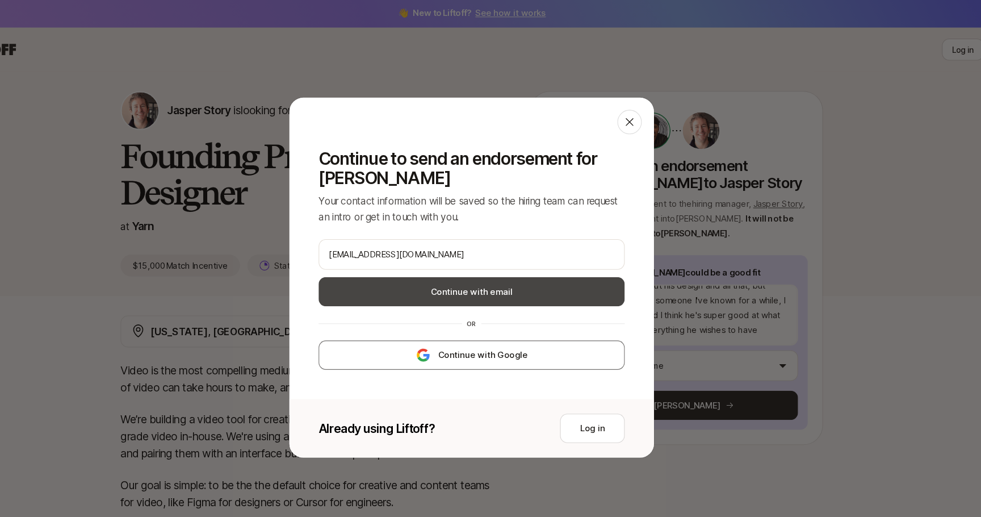
click at [427, 274] on button "Continue with email" at bounding box center [490, 271] width 285 height 27
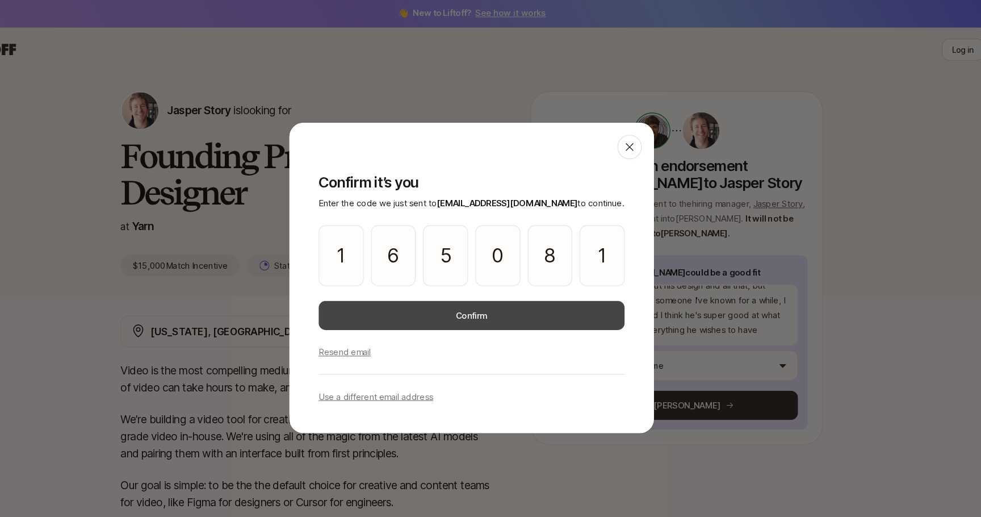
click at [550, 294] on button "Confirm" at bounding box center [490, 293] width 285 height 27
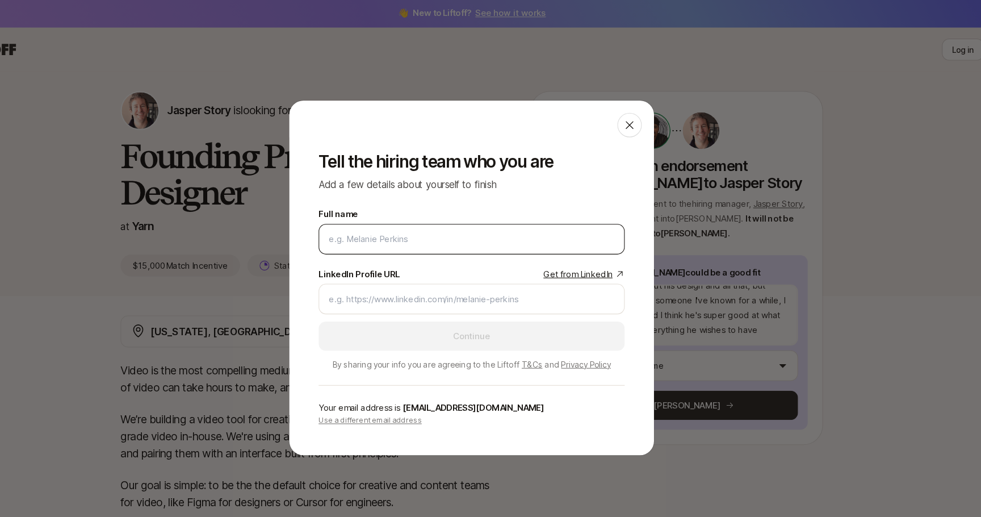
click at [389, 224] on input "Full name" at bounding box center [491, 223] width 266 height 14
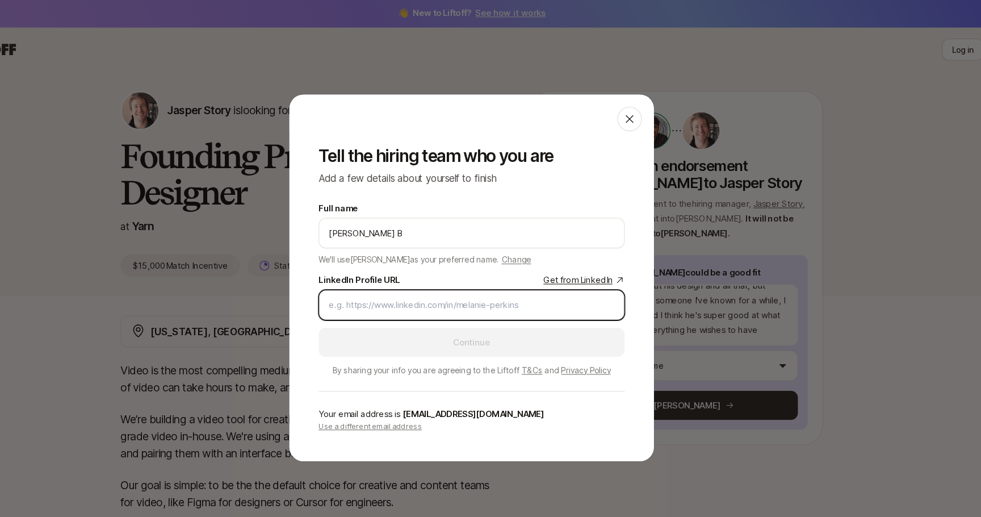
click at [416, 277] on input "LinkedIn Profile URL Get from LinkedIn" at bounding box center [491, 284] width 266 height 14
paste input "[URL][DOMAIN_NAME][PERSON_NAME]"
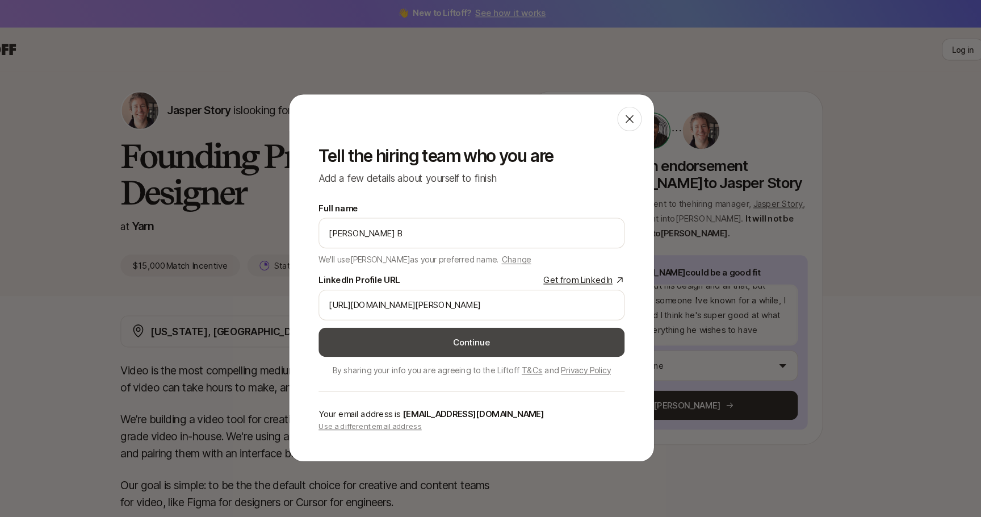
click at [408, 314] on button "Continue" at bounding box center [490, 318] width 285 height 27
